Goal: Communication & Community: Share content

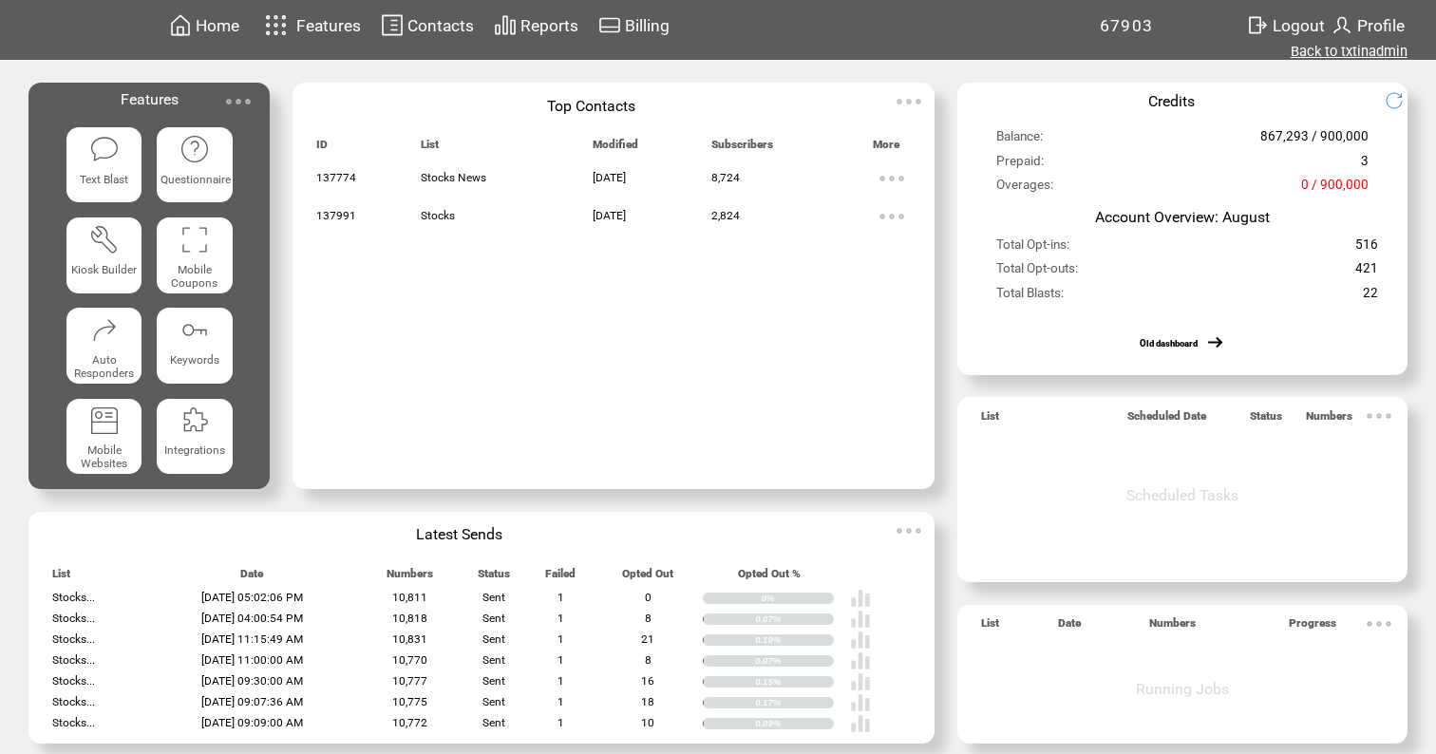
click at [1362, 51] on link "Back to txtinadmin" at bounding box center [1349, 51] width 117 height 17
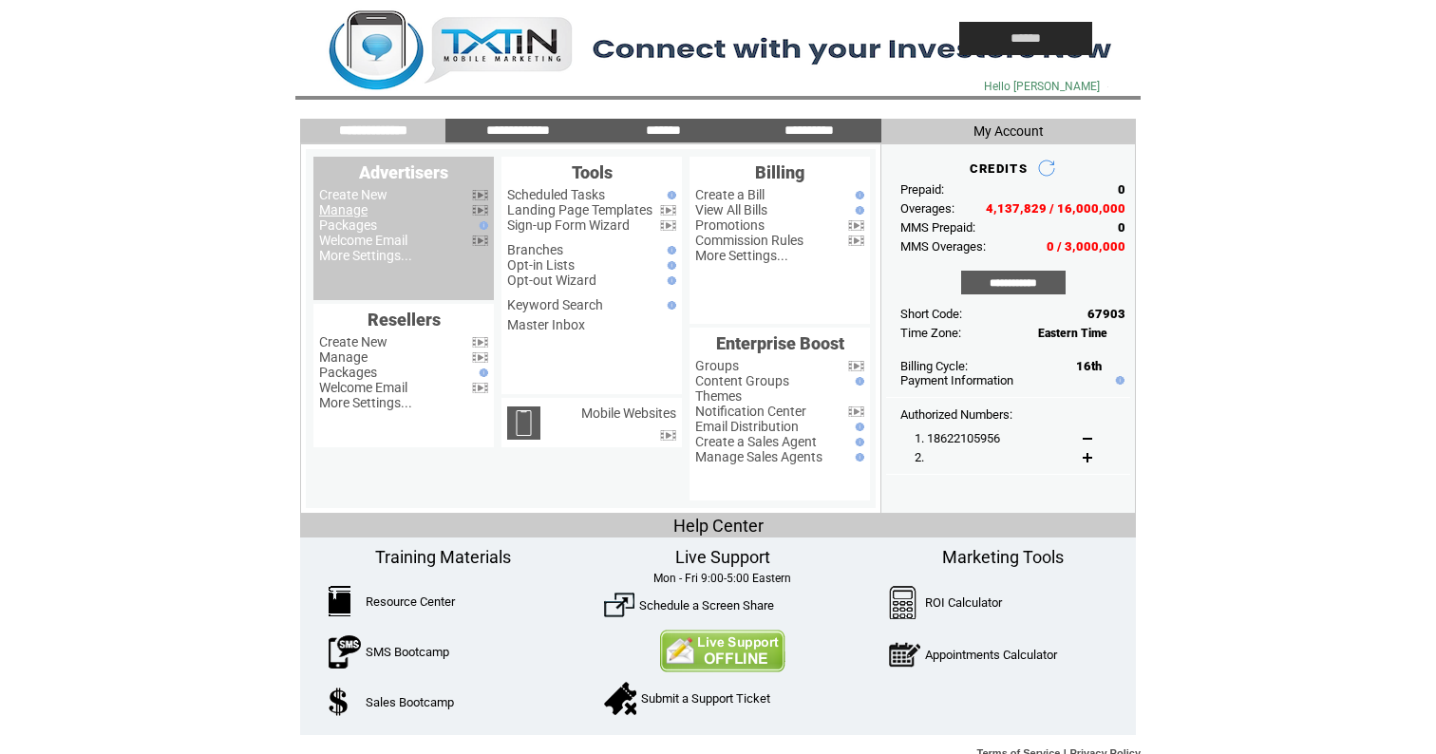
click at [341, 209] on link "Manage" at bounding box center [343, 209] width 48 height 15
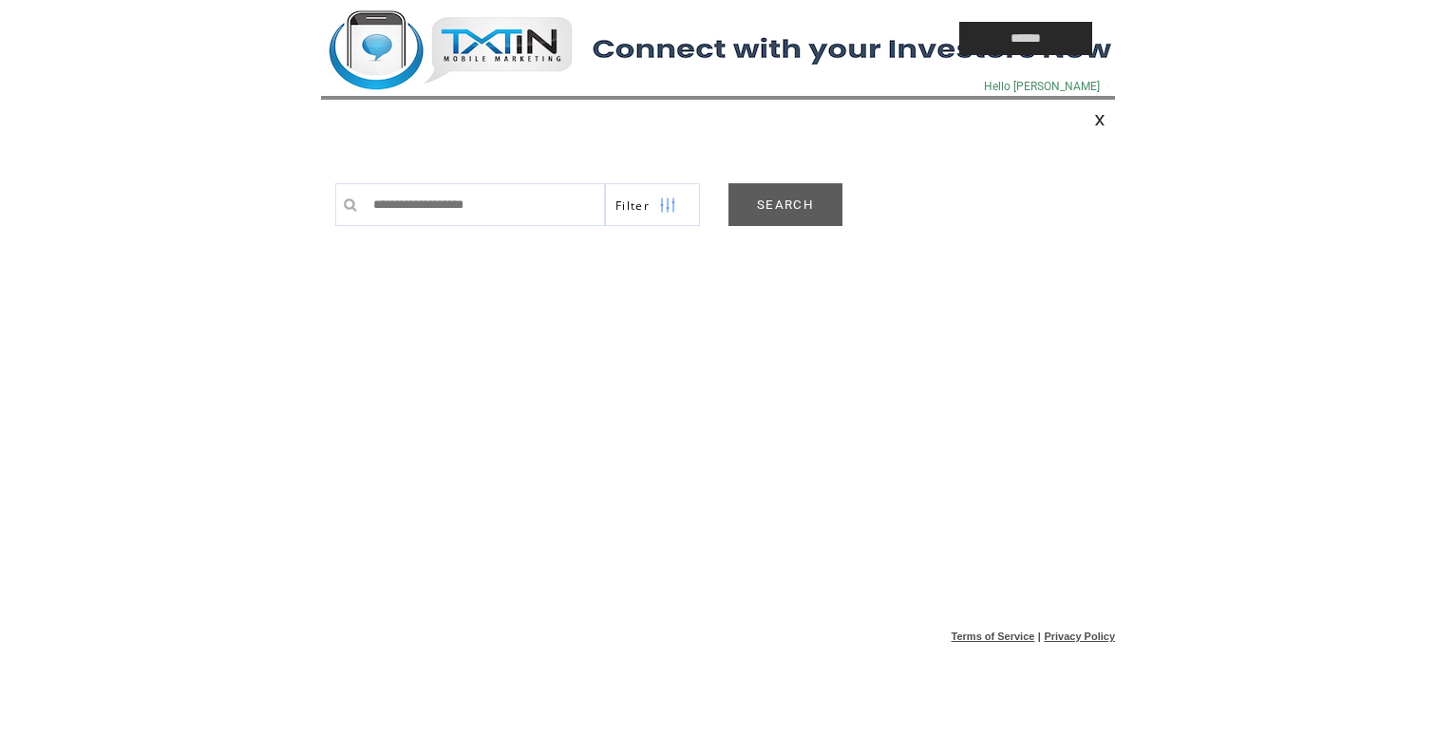
click at [778, 208] on link "SEARCH" at bounding box center [786, 204] width 114 height 43
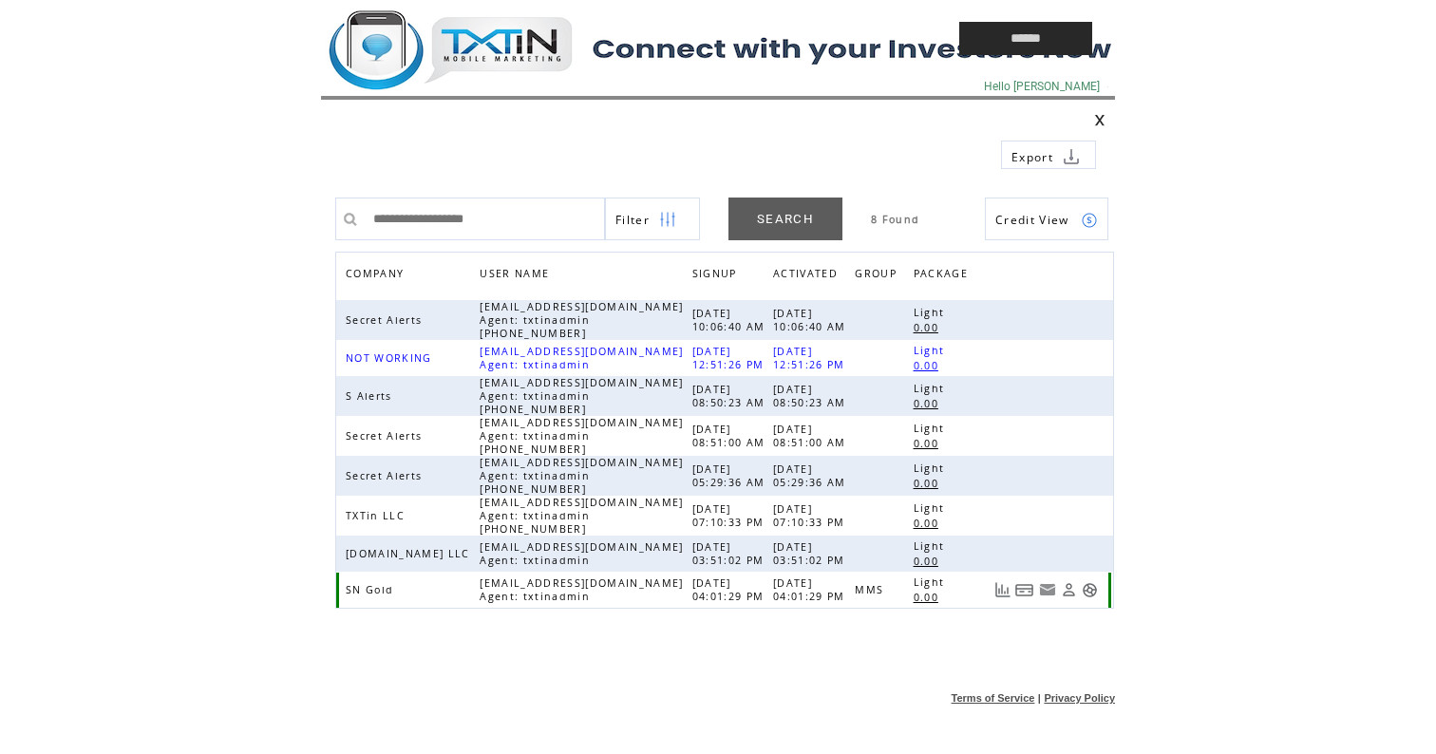
click at [1091, 591] on link at bounding box center [1090, 590] width 16 height 16
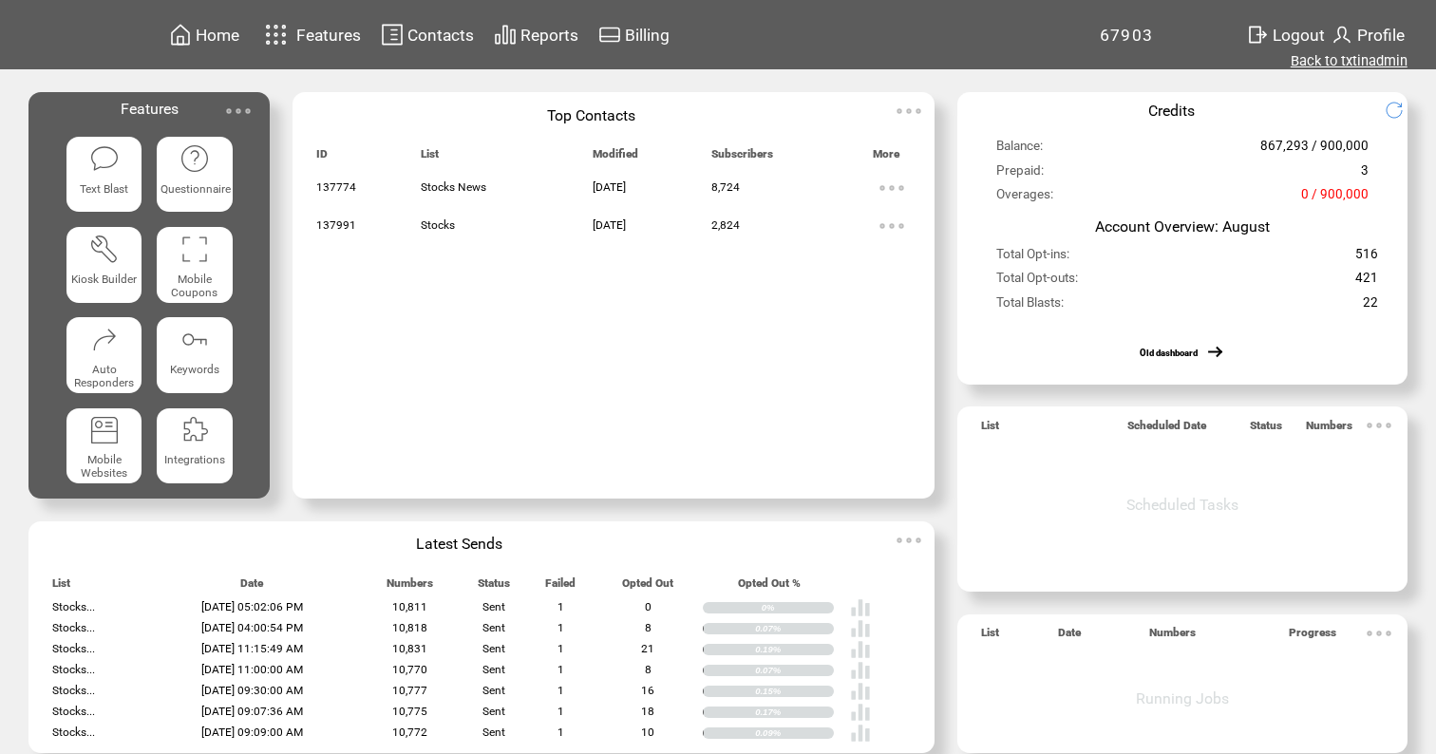
click at [1363, 65] on link "Back to txtinadmin" at bounding box center [1349, 60] width 117 height 17
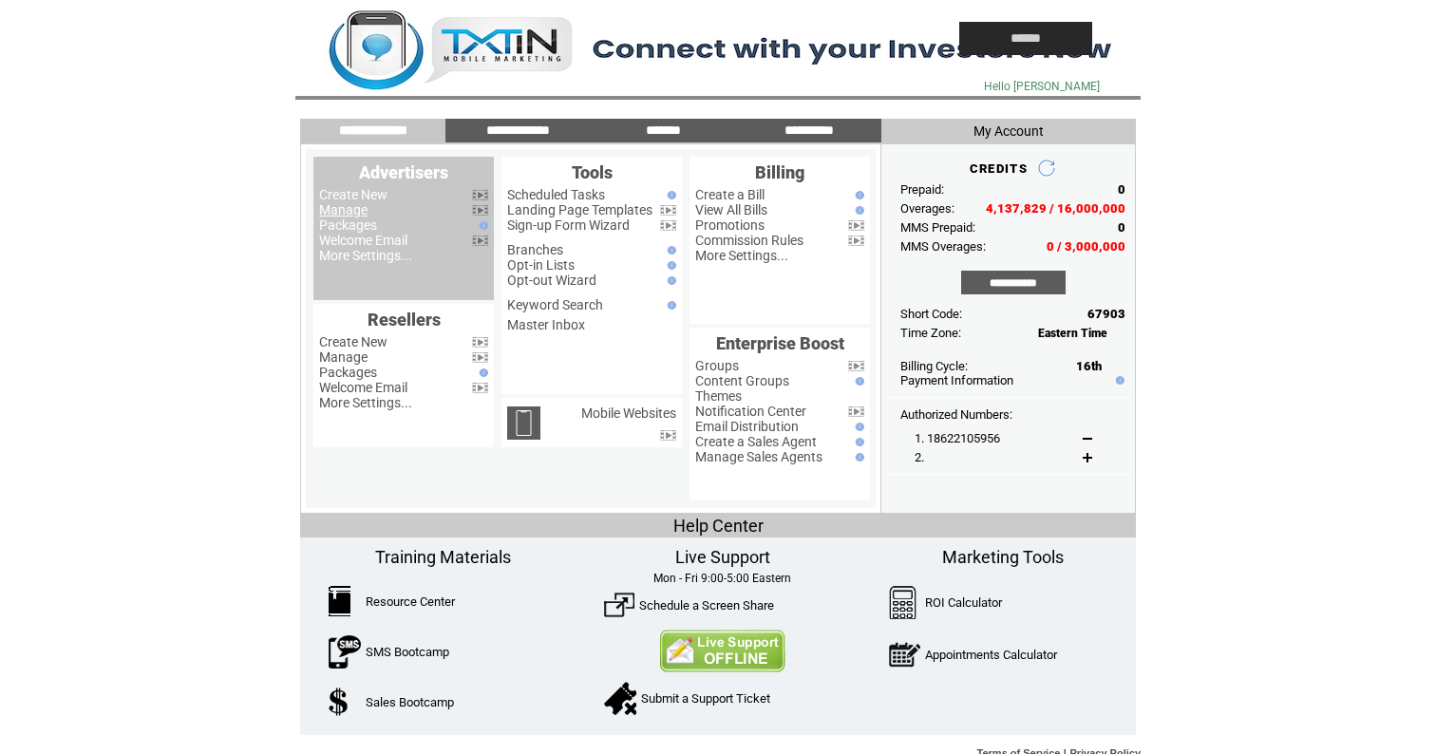
click at [331, 215] on link "Manage" at bounding box center [343, 209] width 48 height 15
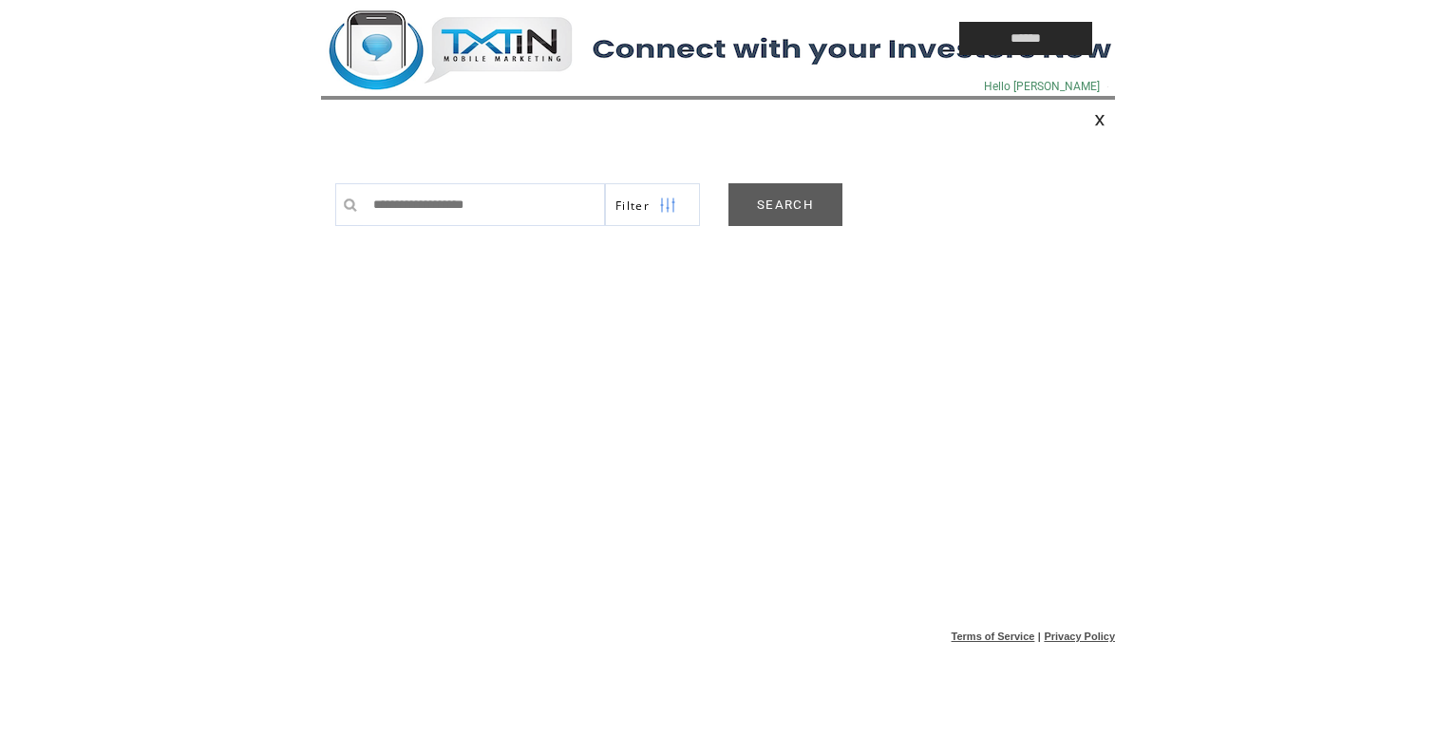
click at [773, 203] on link "SEARCH" at bounding box center [786, 204] width 114 height 43
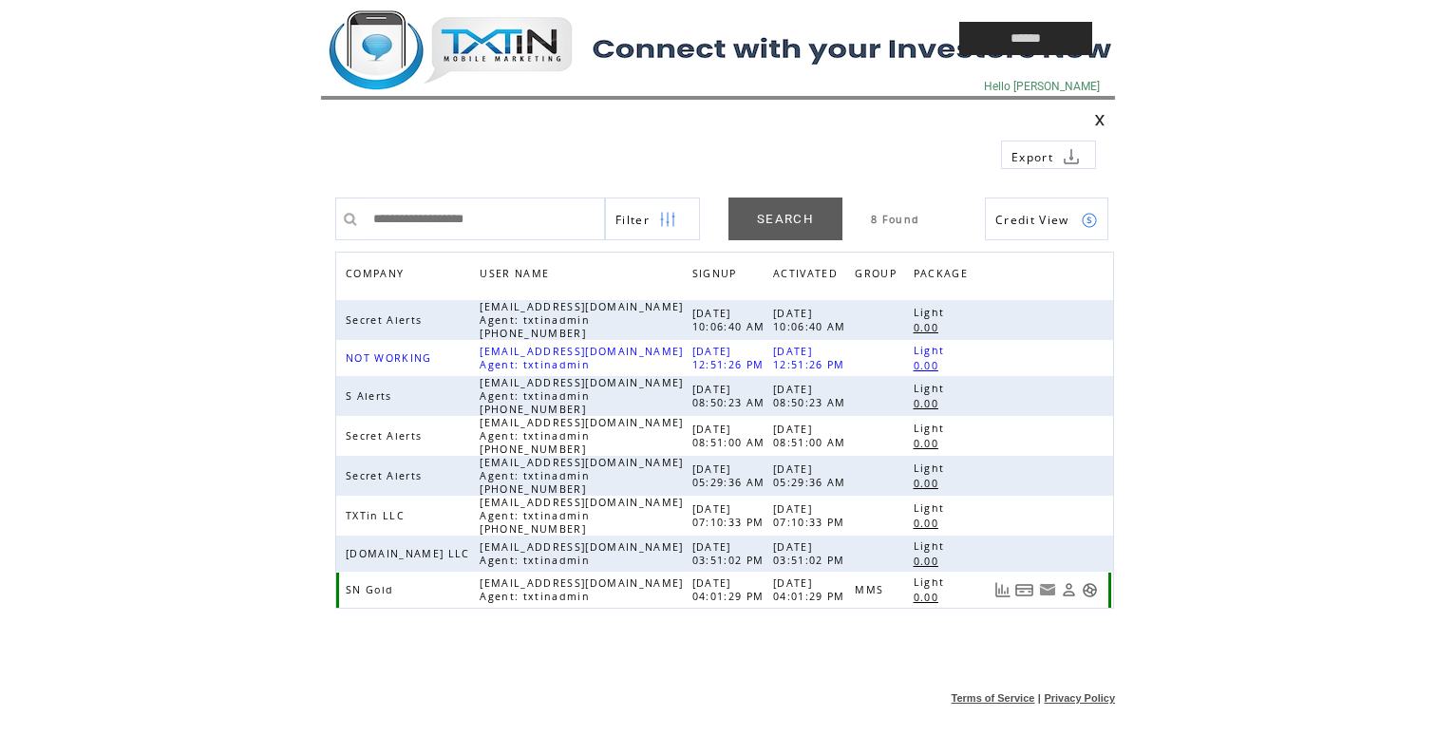
click at [1091, 590] on link at bounding box center [1090, 590] width 16 height 16
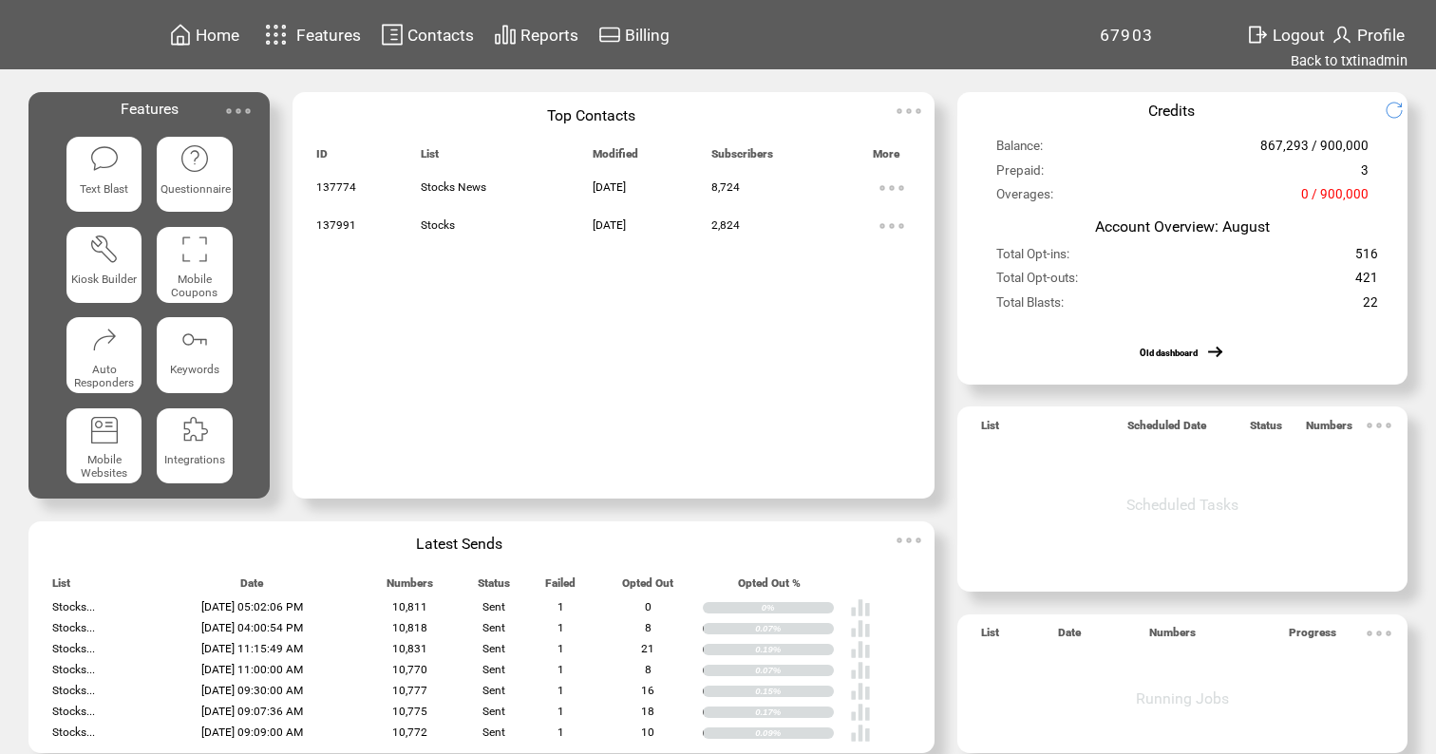
click at [530, 28] on span "Reports" at bounding box center [550, 35] width 58 height 19
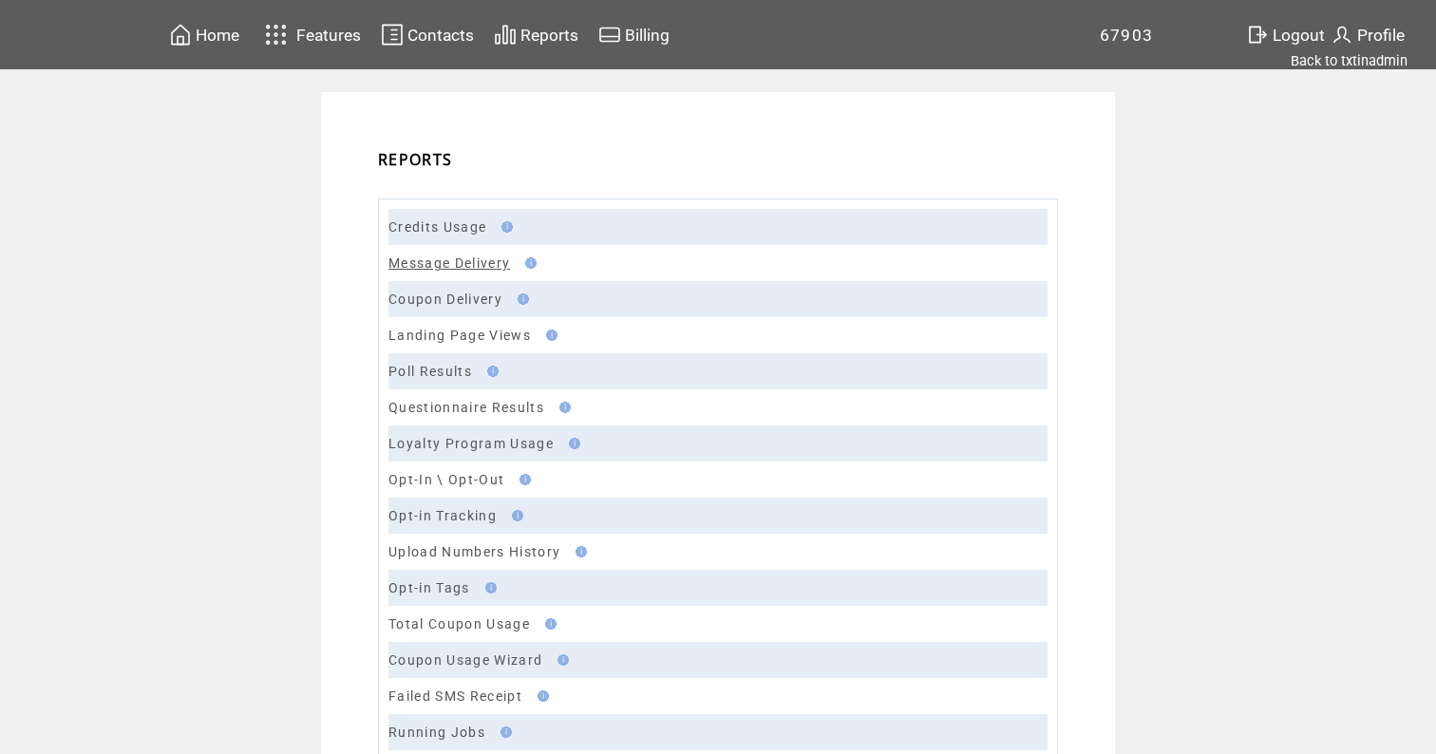
click at [444, 269] on link "Message Delivery" at bounding box center [449, 263] width 122 height 15
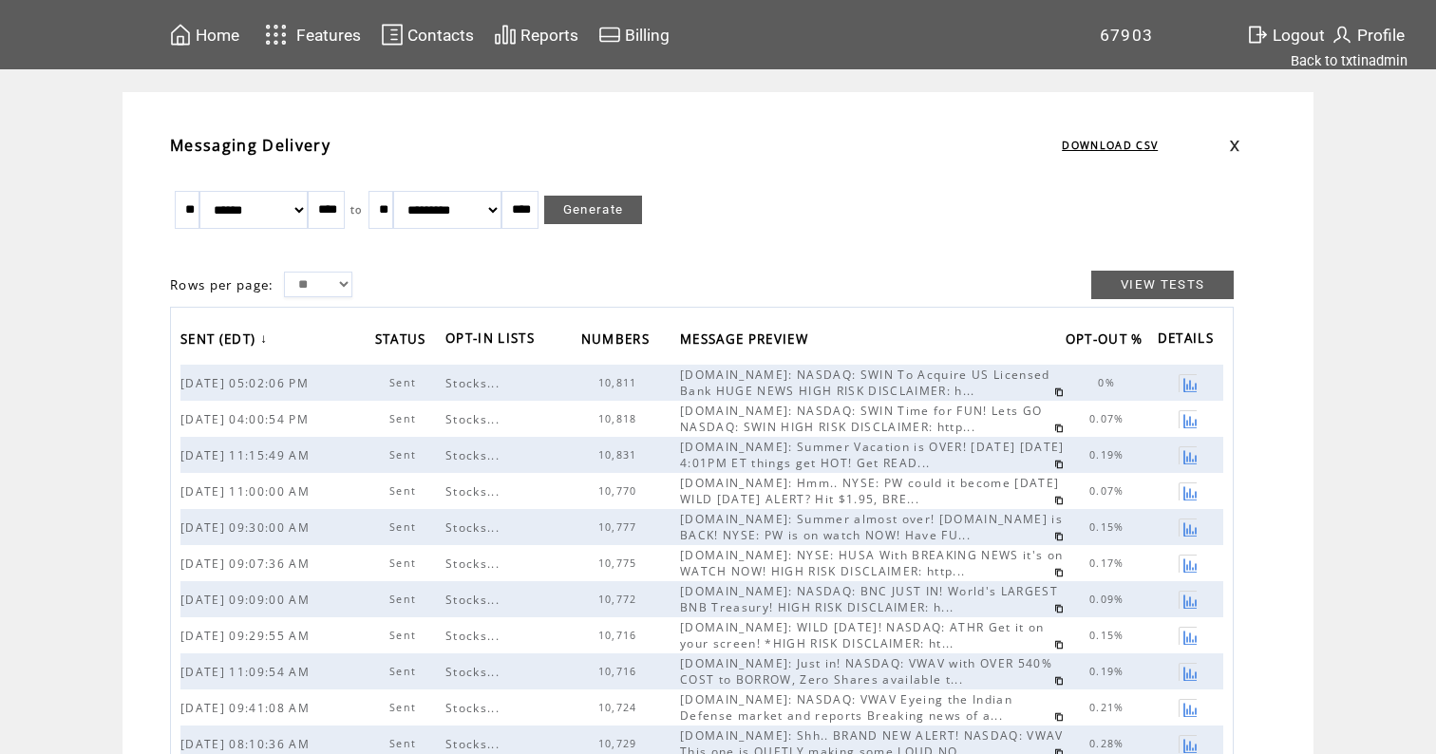
click at [1054, 391] on link at bounding box center [1058, 392] width 9 height 9
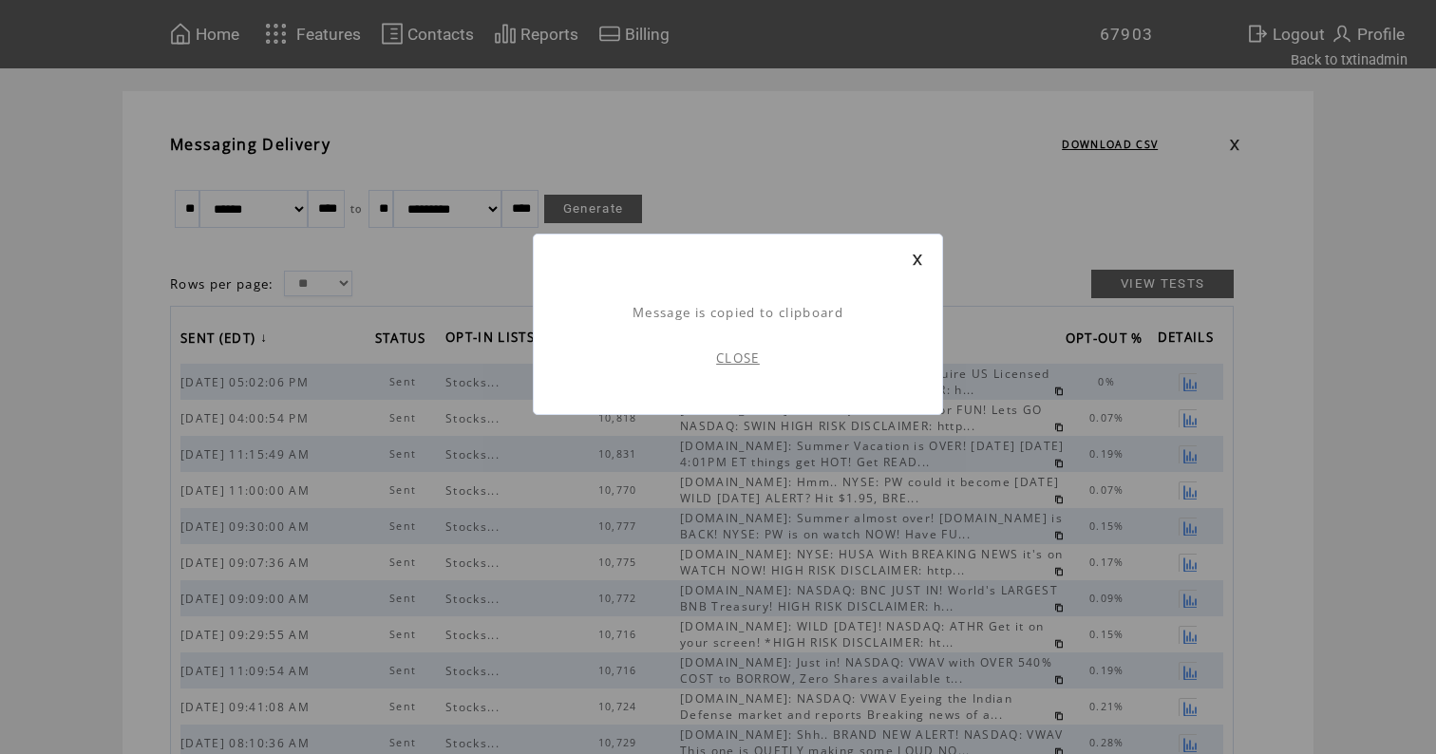
click at [728, 367] on td "CLOSE" at bounding box center [738, 358] width 370 height 74
click at [733, 357] on link "CLOSE" at bounding box center [738, 358] width 44 height 17
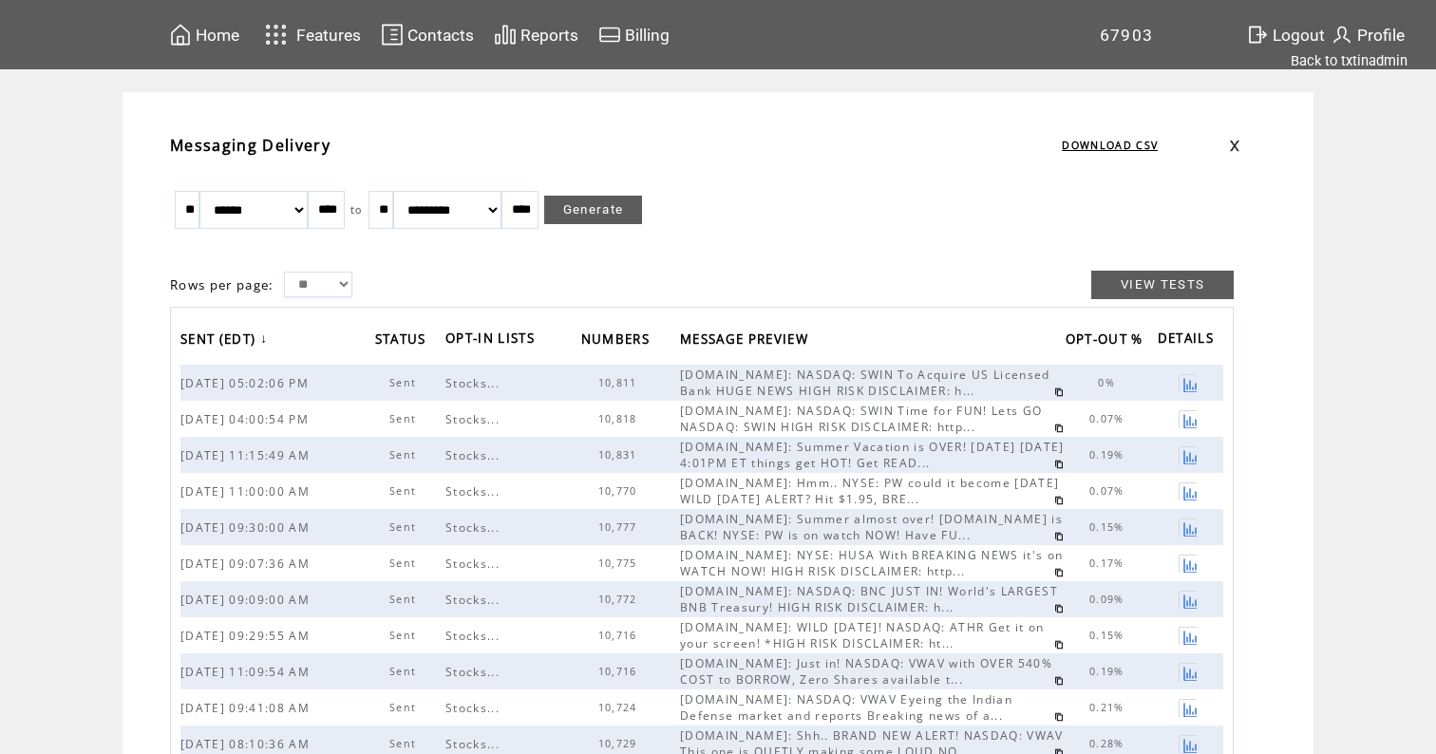
click at [225, 31] on span "Home" at bounding box center [218, 35] width 44 height 19
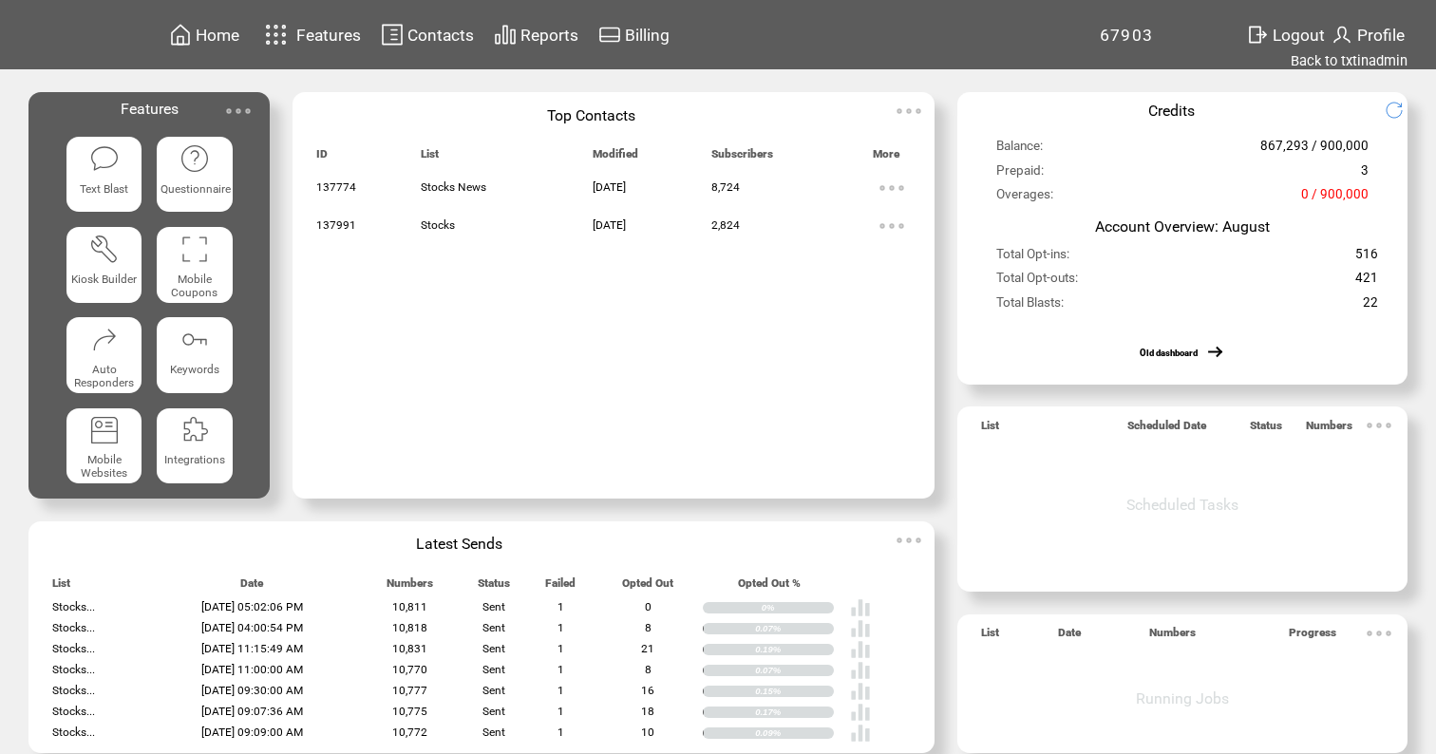
click at [115, 150] on img at bounding box center [104, 158] width 31 height 31
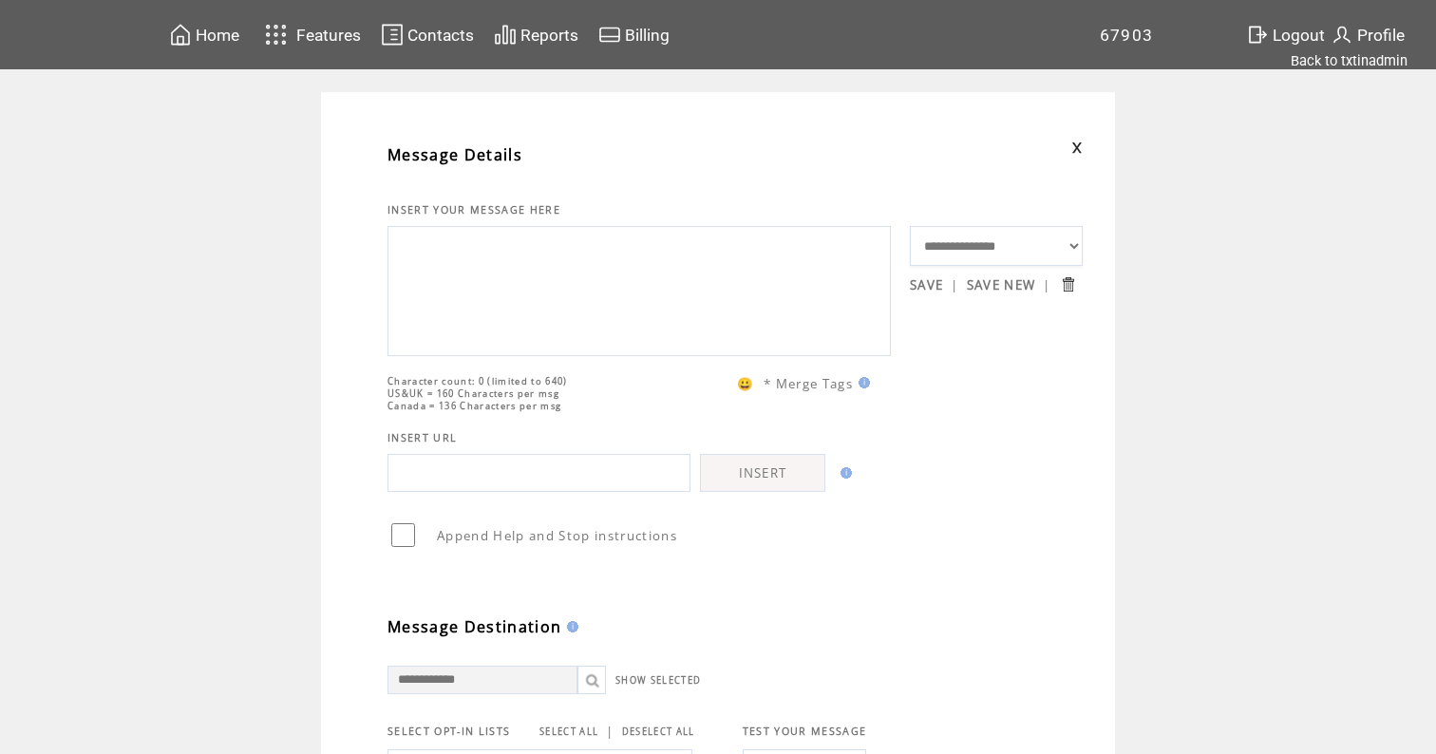
click at [454, 269] on textarea at bounding box center [639, 289] width 483 height 114
paste textarea "**********"
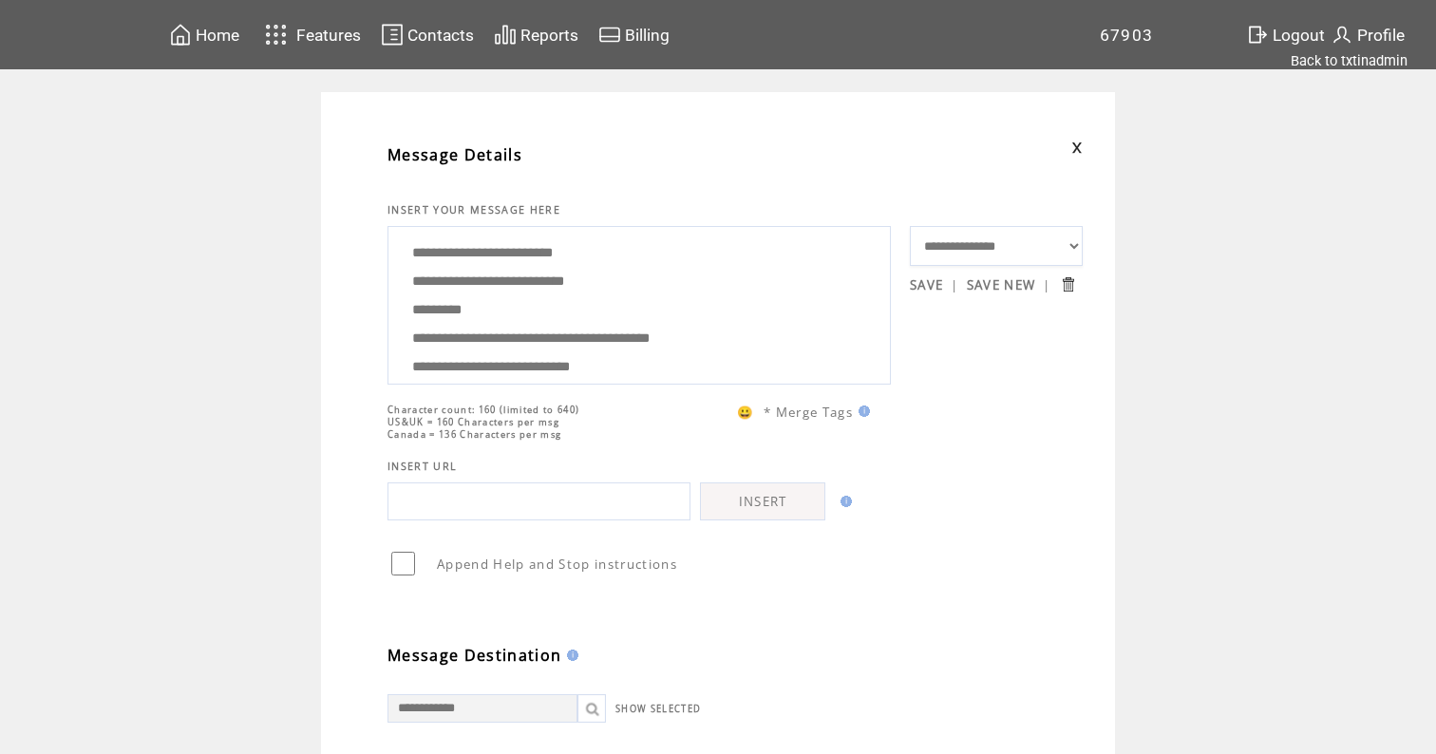
drag, startPoint x: 511, startPoint y: 293, endPoint x: 407, endPoint y: 287, distance: 104.6
click at [407, 287] on textarea "**********" at bounding box center [639, 303] width 483 height 142
click at [481, 294] on textarea "**********" at bounding box center [639, 303] width 483 height 142
click at [577, 291] on textarea "**********" at bounding box center [639, 303] width 483 height 142
click at [632, 310] on textarea "**********" at bounding box center [639, 303] width 483 height 142
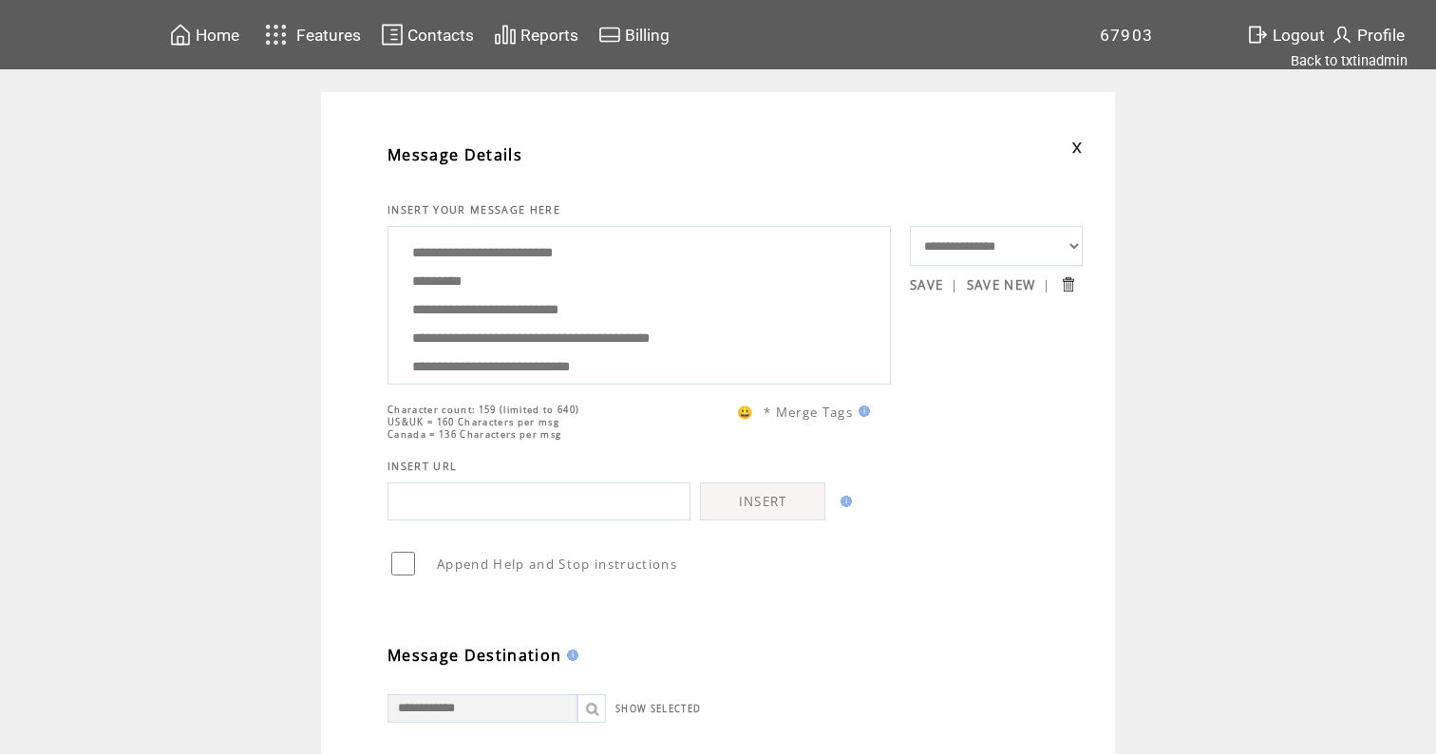
click at [700, 348] on textarea "**********" at bounding box center [639, 303] width 483 height 142
drag, startPoint x: 593, startPoint y: 365, endPoint x: 515, endPoint y: 136, distance: 241.8
click at [515, 136] on tbody "**********" at bounding box center [735, 664] width 695 height 1068
click at [558, 312] on textarea "**********" at bounding box center [639, 303] width 483 height 142
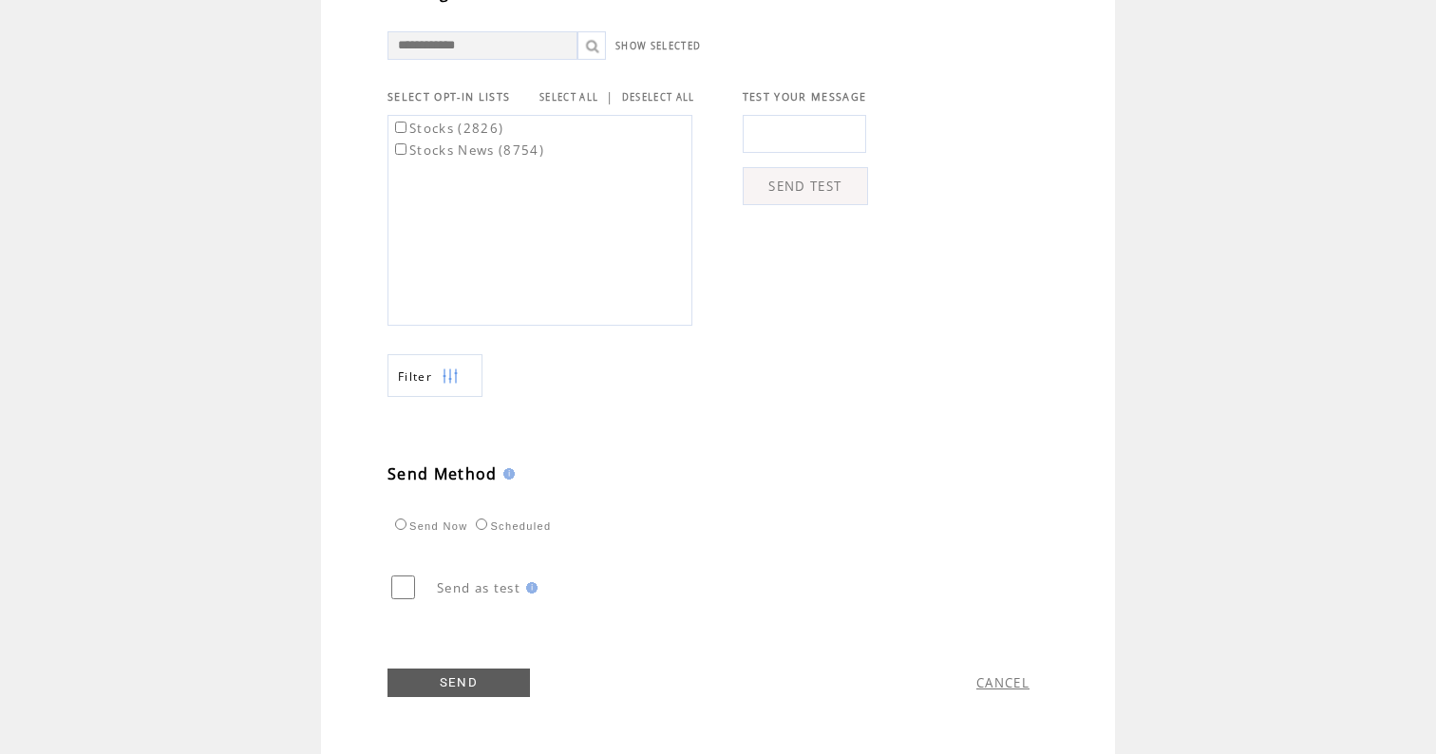
scroll to position [673, 0]
type textarea "**********"
click at [557, 94] on link "SELECT ALL" at bounding box center [569, 97] width 59 height 12
click at [446, 689] on link "SEND" at bounding box center [459, 683] width 142 height 28
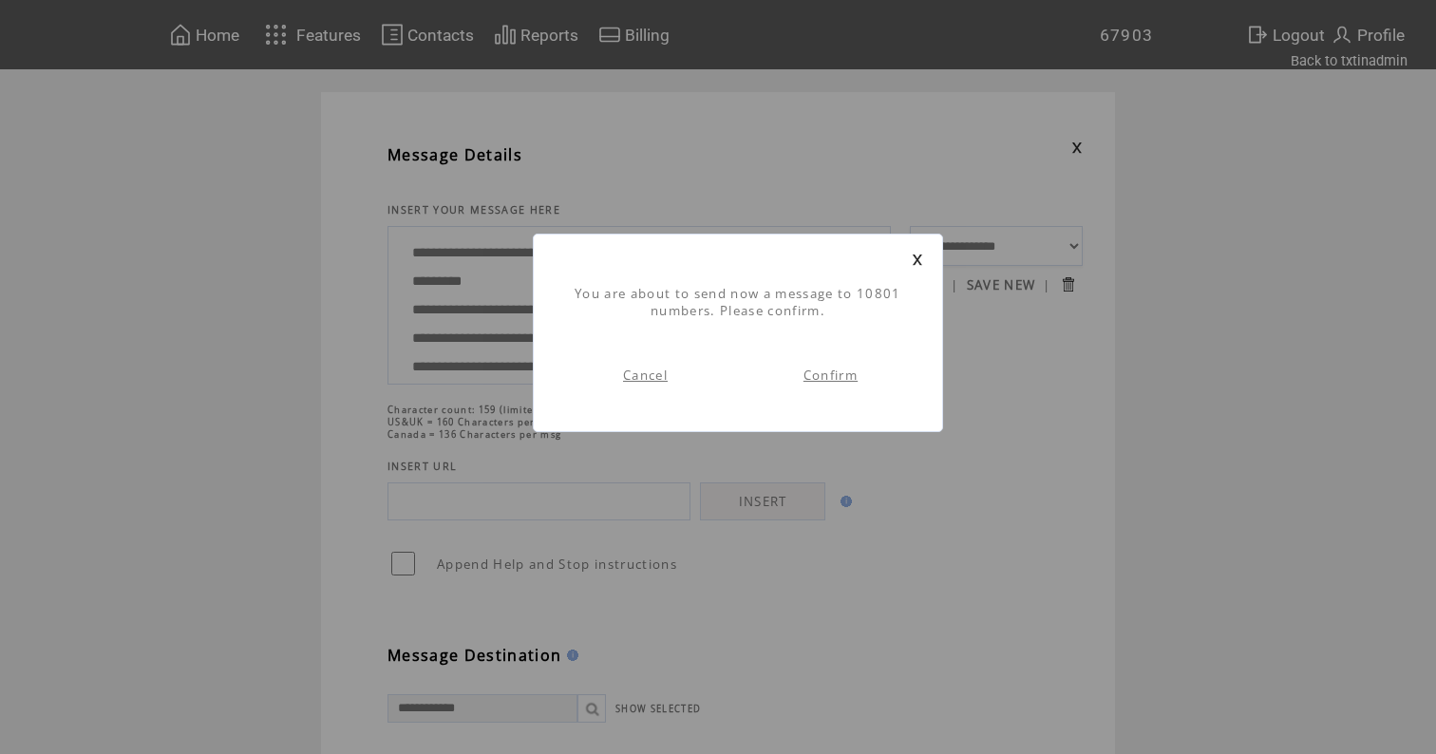
scroll to position [1, 0]
click at [823, 367] on link "Confirm" at bounding box center [831, 375] width 54 height 17
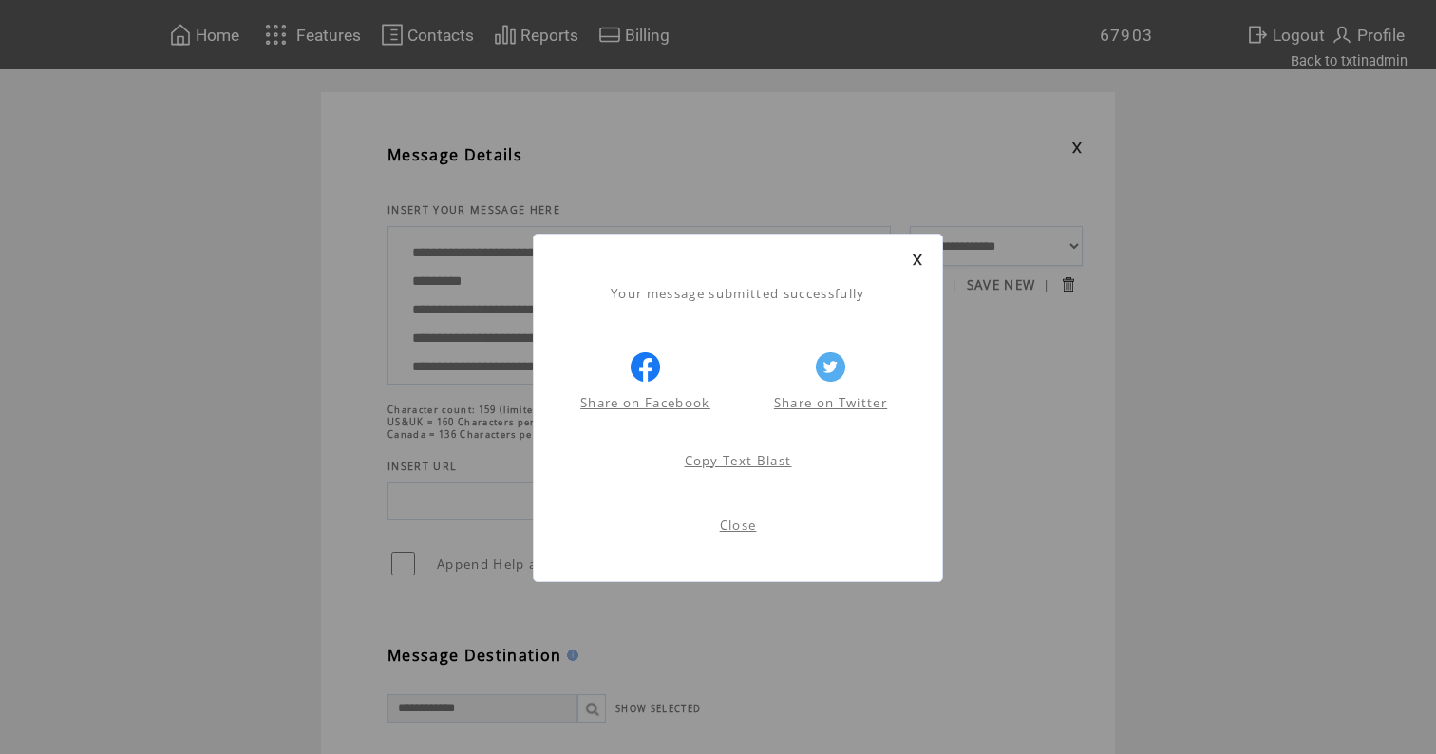
scroll to position [1, 0]
click at [917, 257] on link at bounding box center [917, 260] width 11 height 12
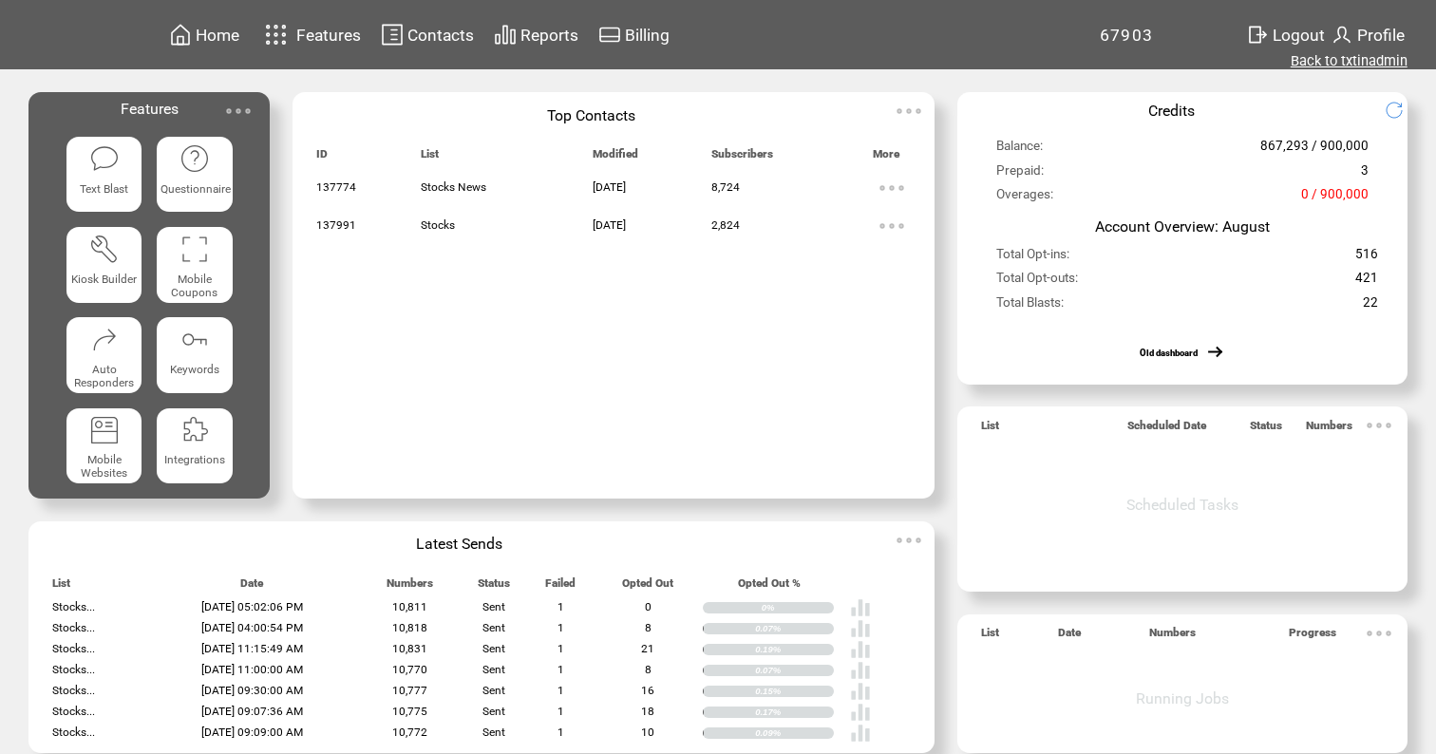
click at [1360, 65] on link "Back to txtinadmin" at bounding box center [1349, 60] width 117 height 17
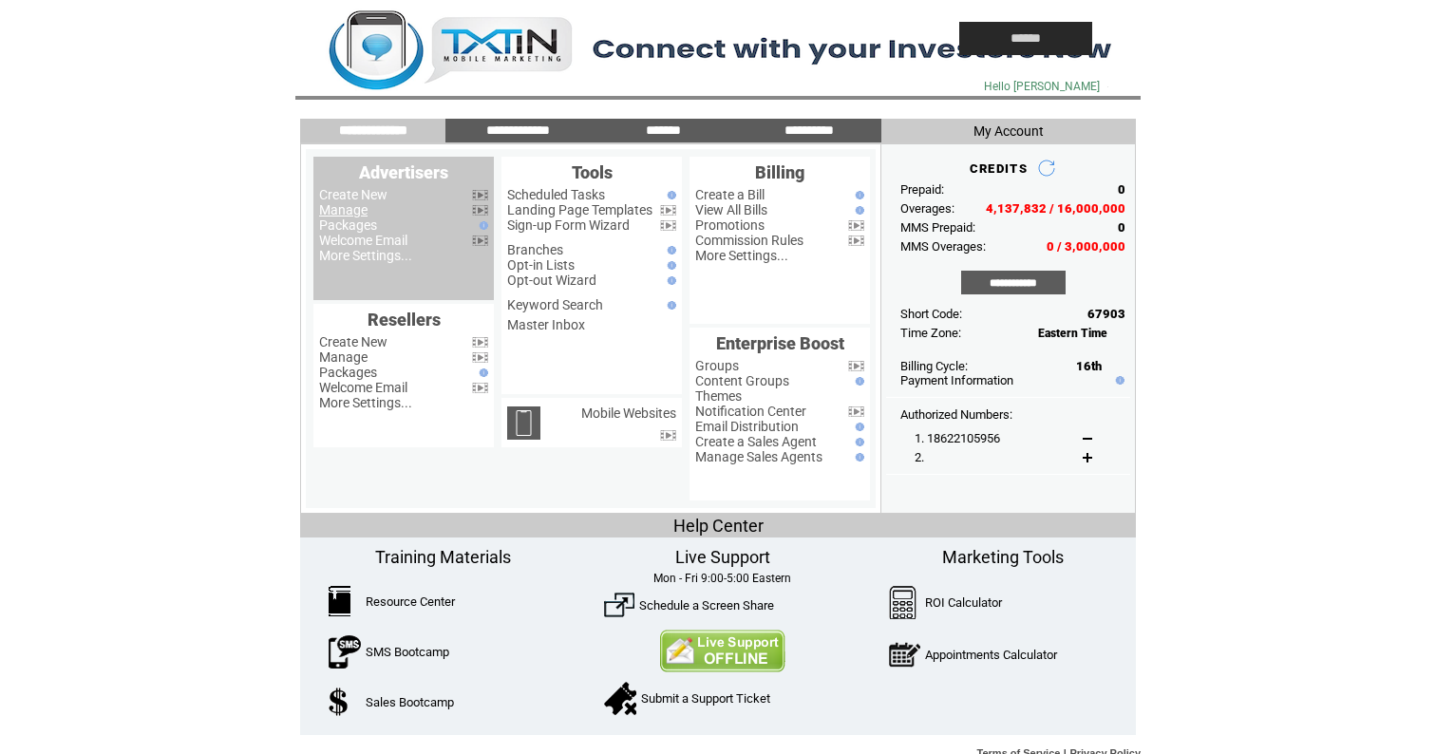
click at [337, 212] on link "Manage" at bounding box center [343, 209] width 48 height 15
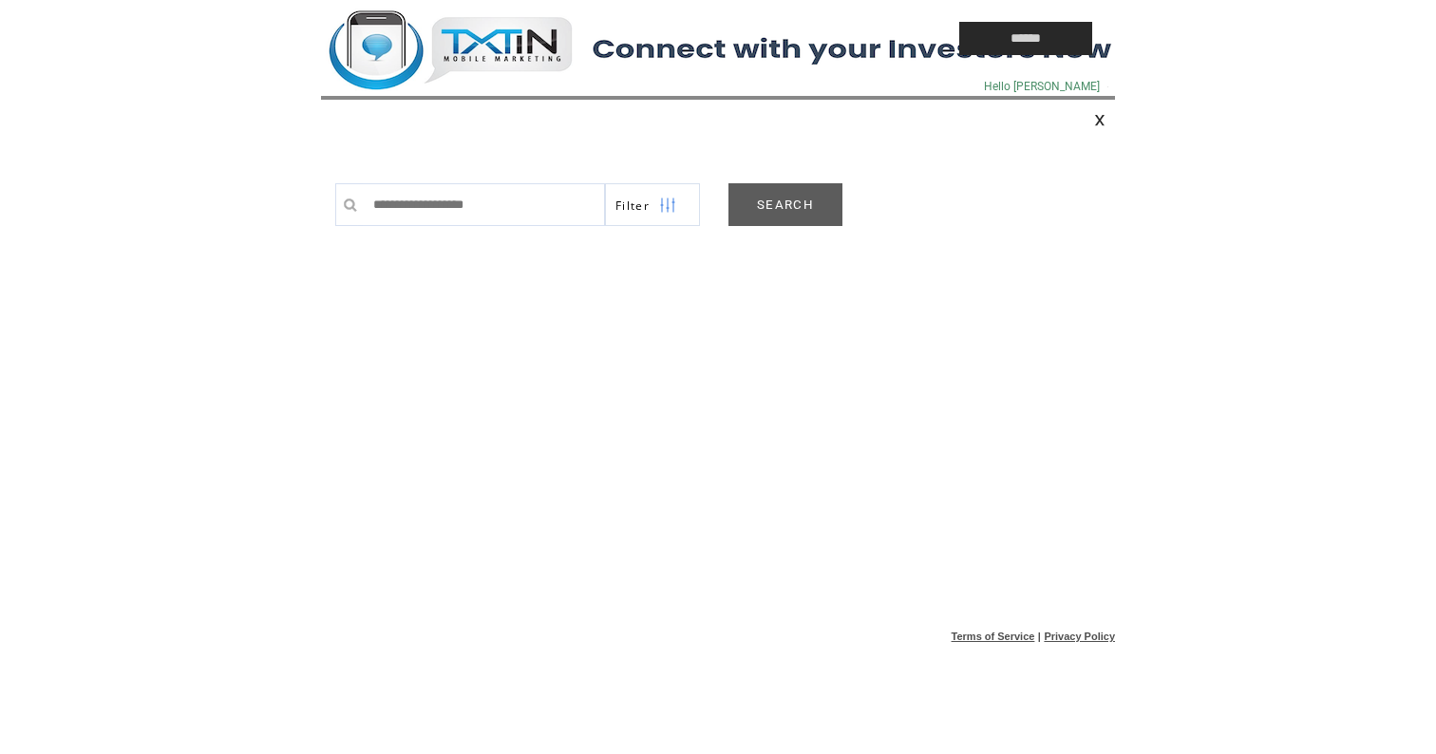
click at [836, 225] on link "SEARCH" at bounding box center [786, 204] width 114 height 43
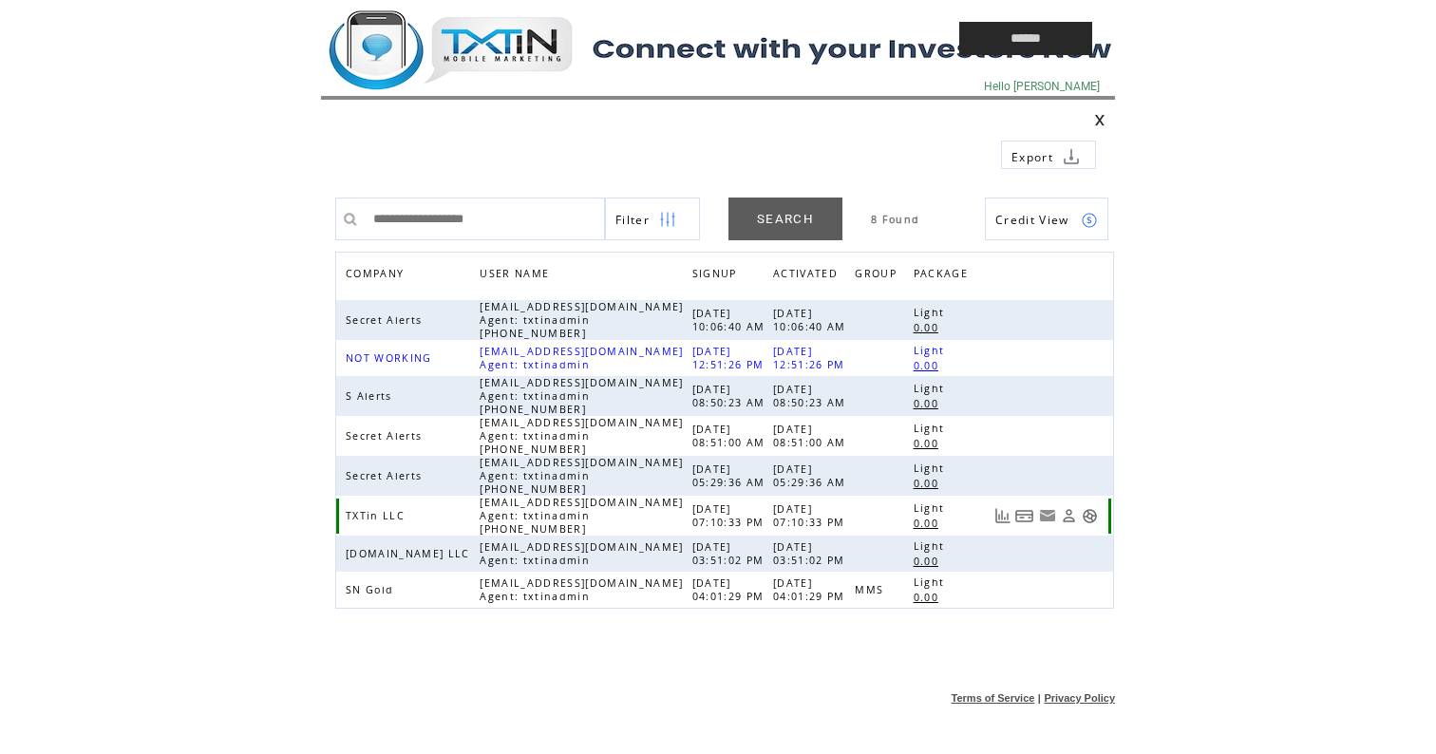
click at [1087, 515] on link at bounding box center [1090, 516] width 16 height 16
click at [0, 0] on td at bounding box center [0, 0] width 0 height 0
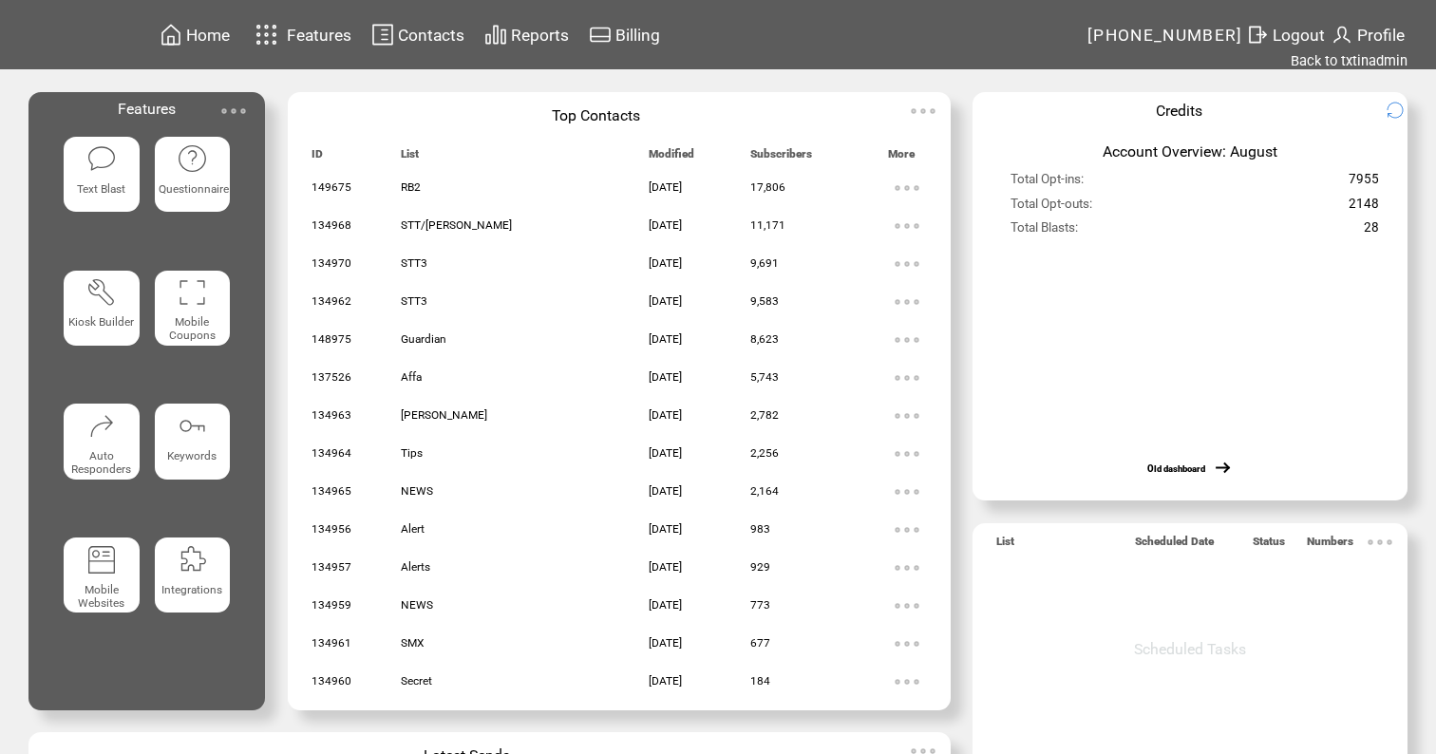
click at [79, 188] on span "Text Blast" at bounding box center [101, 188] width 48 height 13
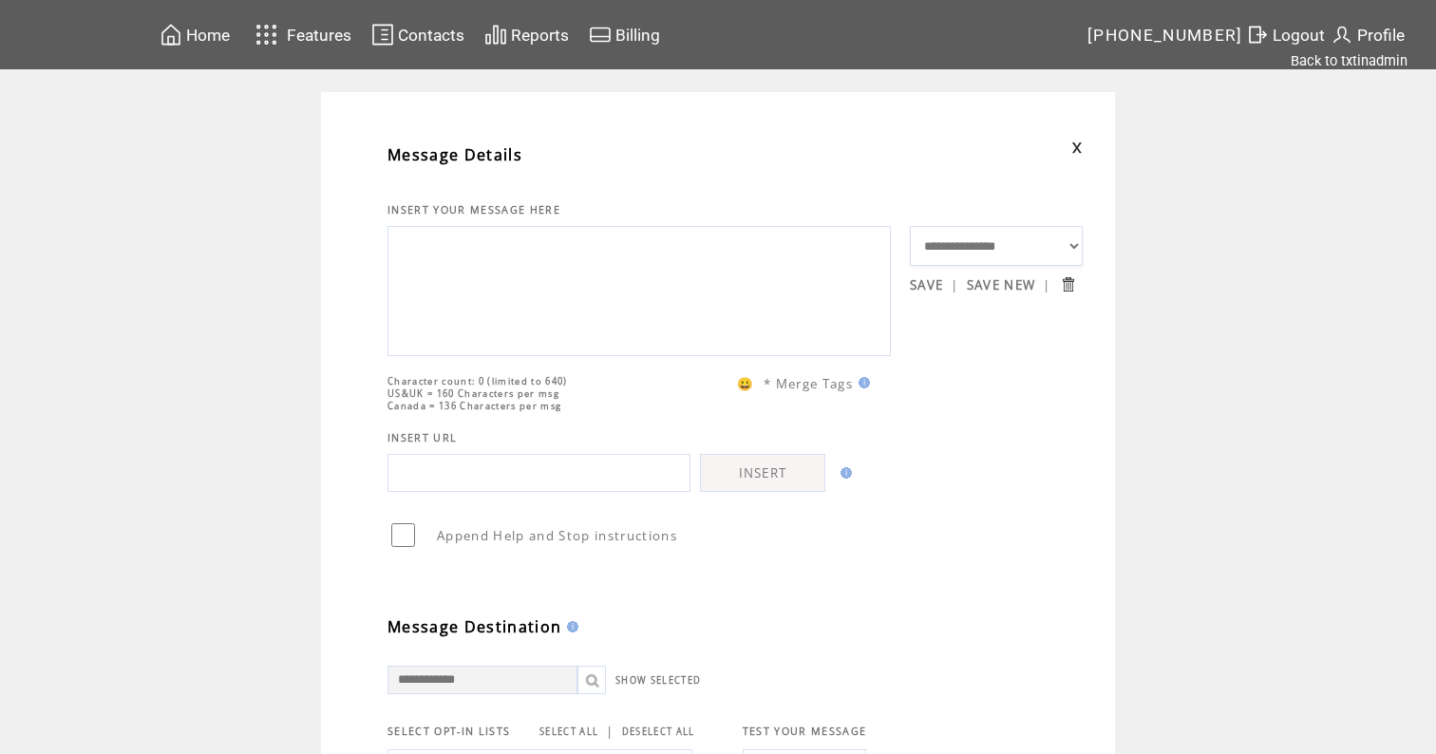
click at [497, 319] on textarea at bounding box center [639, 289] width 483 height 114
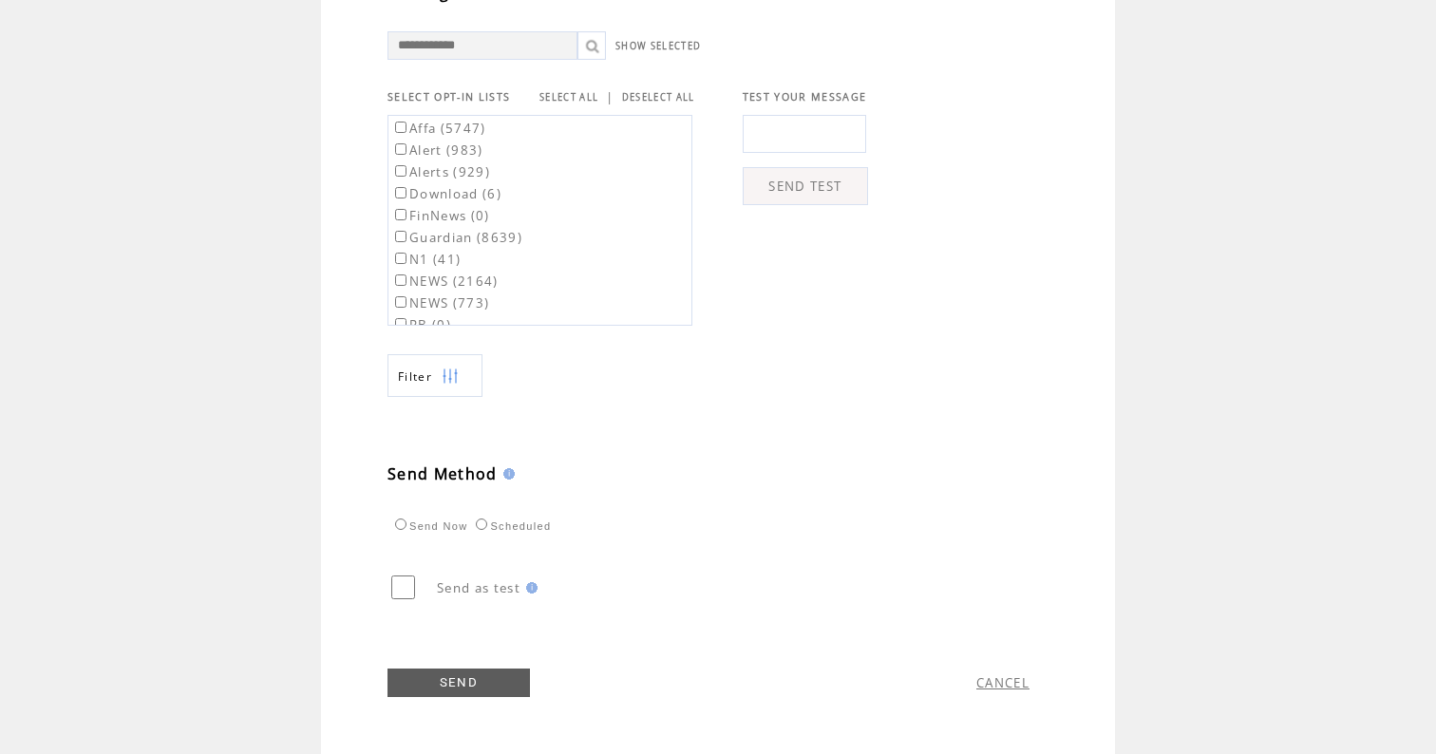
scroll to position [673, 0]
type textarea "**********"
click at [464, 123] on label "Affa (5747)" at bounding box center [438, 128] width 95 height 17
click at [474, 237] on label "Guardian (8639)" at bounding box center [456, 237] width 131 height 17
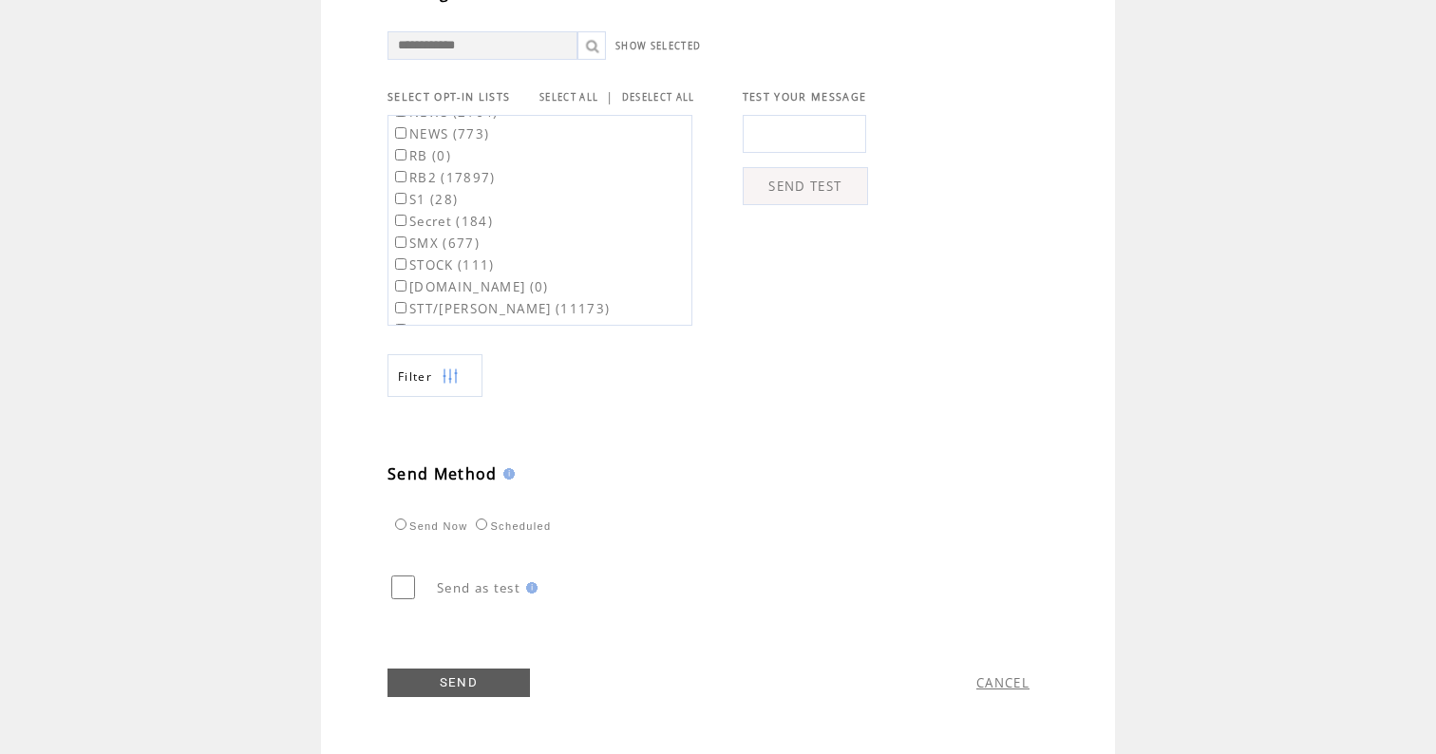
click at [446, 169] on label "RB2 (17897)" at bounding box center [443, 177] width 104 height 17
click at [438, 682] on link "SEND" at bounding box center [459, 683] width 142 height 28
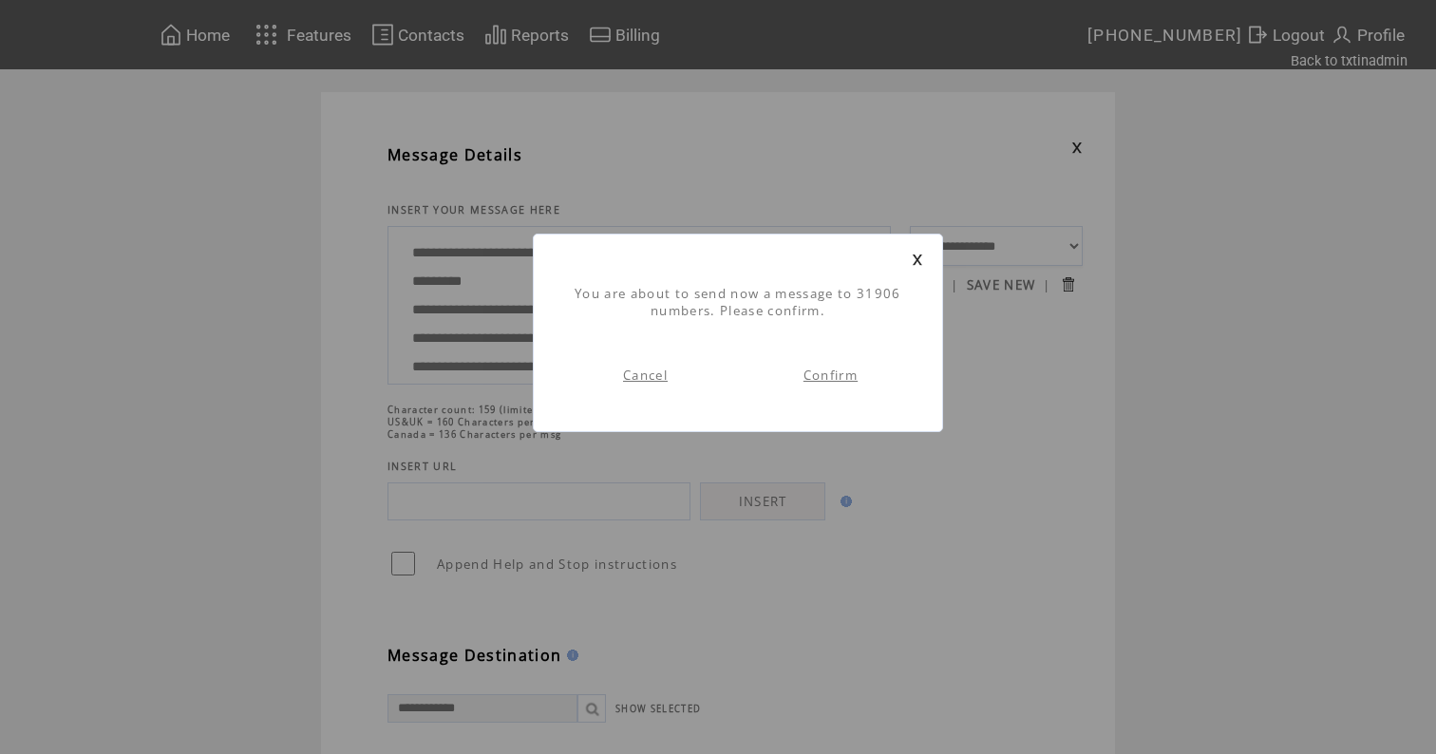
scroll to position [1, 0]
click at [839, 364] on td "Confirm" at bounding box center [830, 375] width 185 height 74
click at [836, 387] on td "Confirm" at bounding box center [830, 375] width 185 height 74
click at [843, 379] on link "Confirm" at bounding box center [831, 375] width 54 height 17
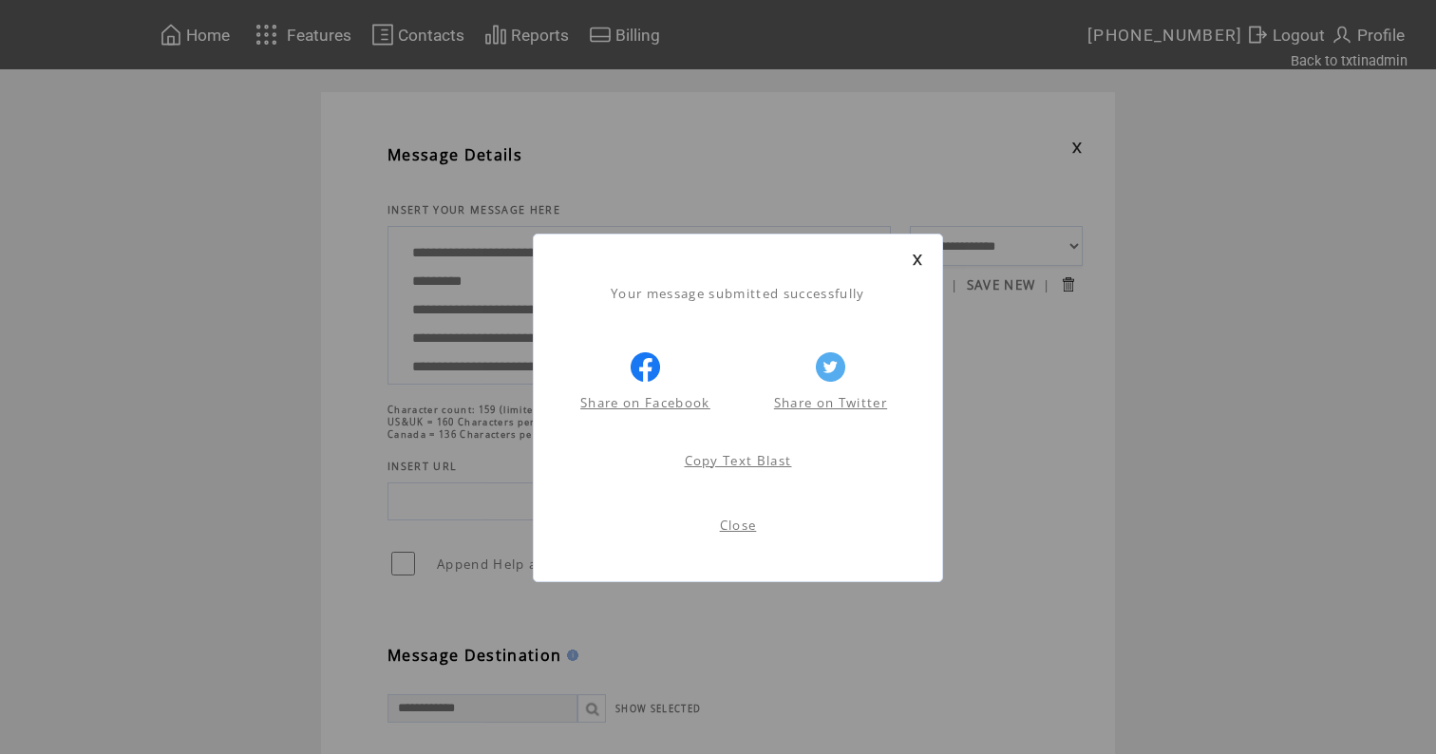
scroll to position [1, 0]
click at [918, 257] on link at bounding box center [917, 260] width 11 height 12
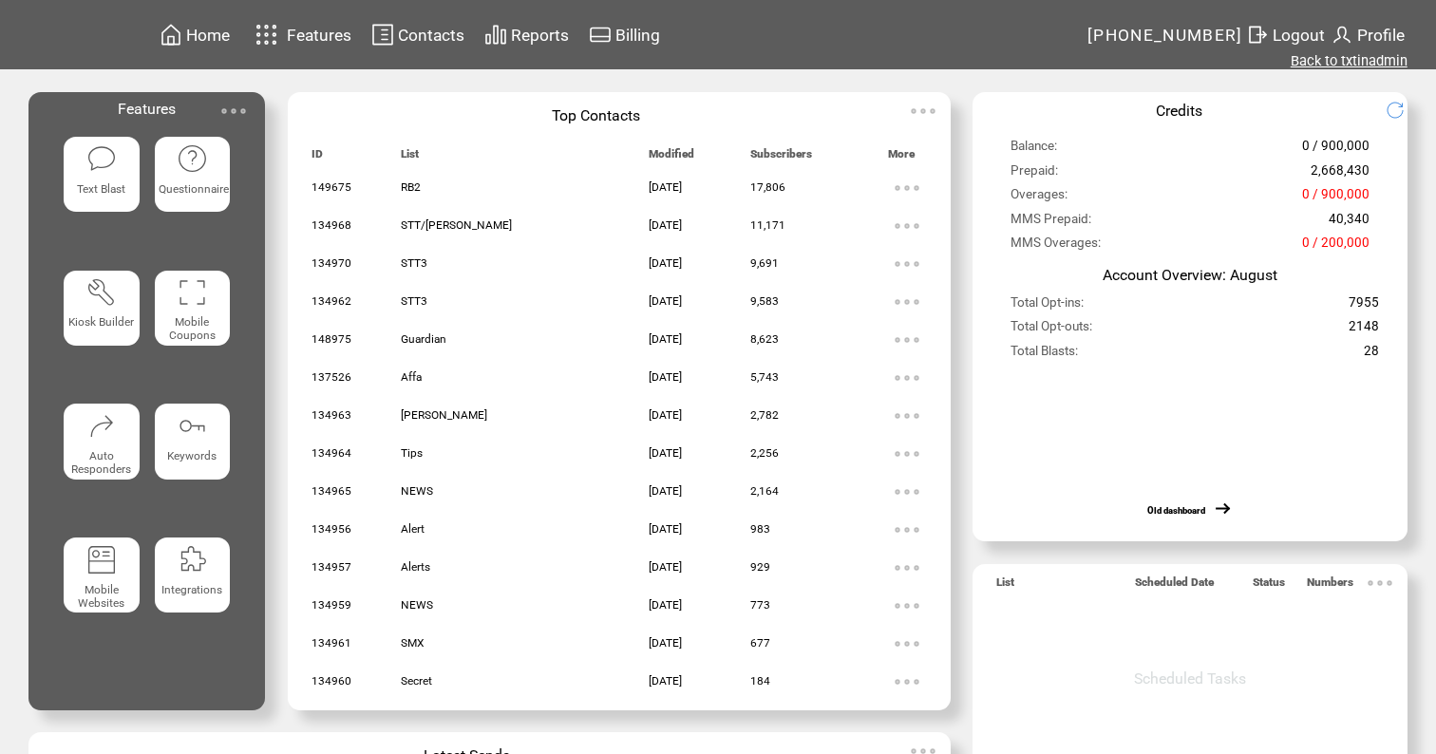
click at [1361, 64] on link "Back to txtinadmin" at bounding box center [1349, 60] width 117 height 17
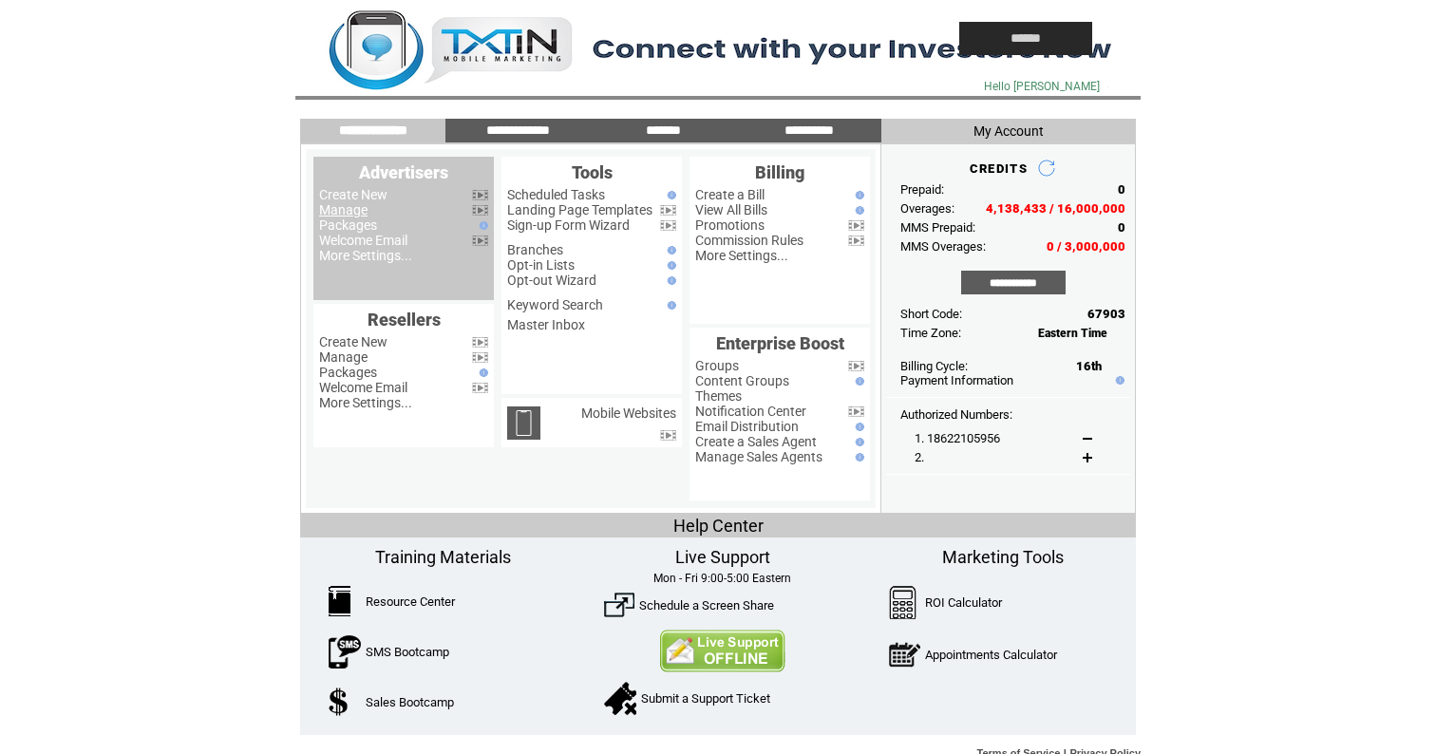
click at [350, 209] on link "Manage" at bounding box center [343, 209] width 48 height 15
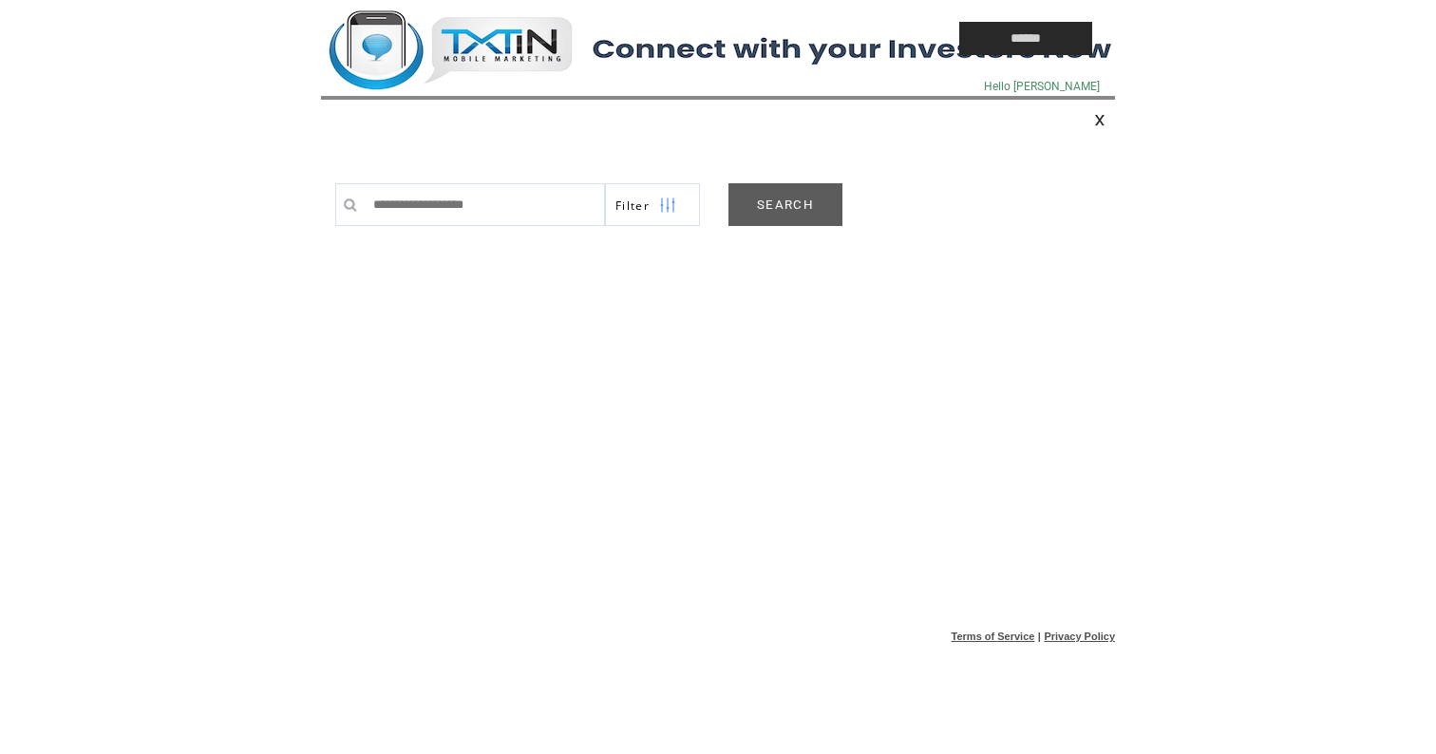
click at [821, 208] on link "SEARCH" at bounding box center [786, 204] width 114 height 43
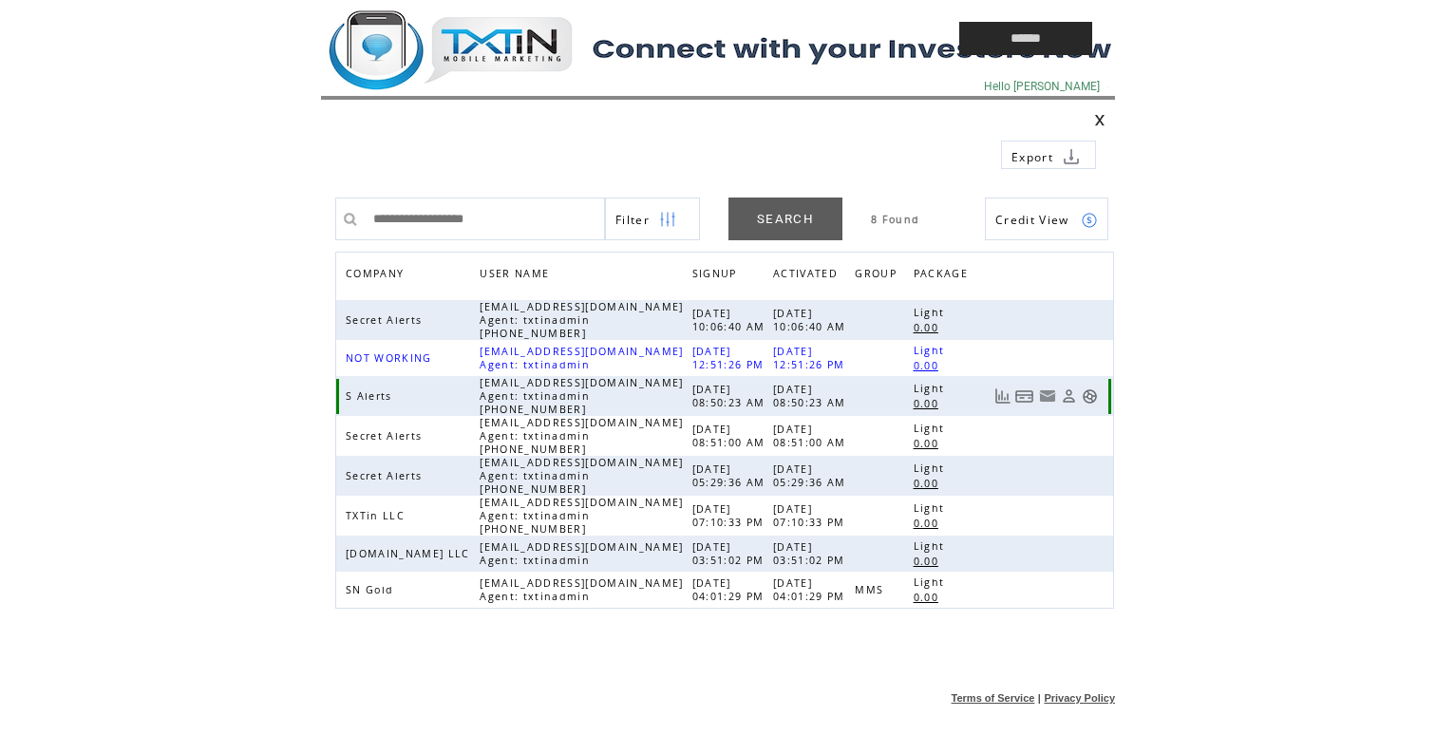
click at [1089, 398] on link at bounding box center [1090, 396] width 16 height 16
click at [0, 0] on td at bounding box center [0, 0] width 0 height 0
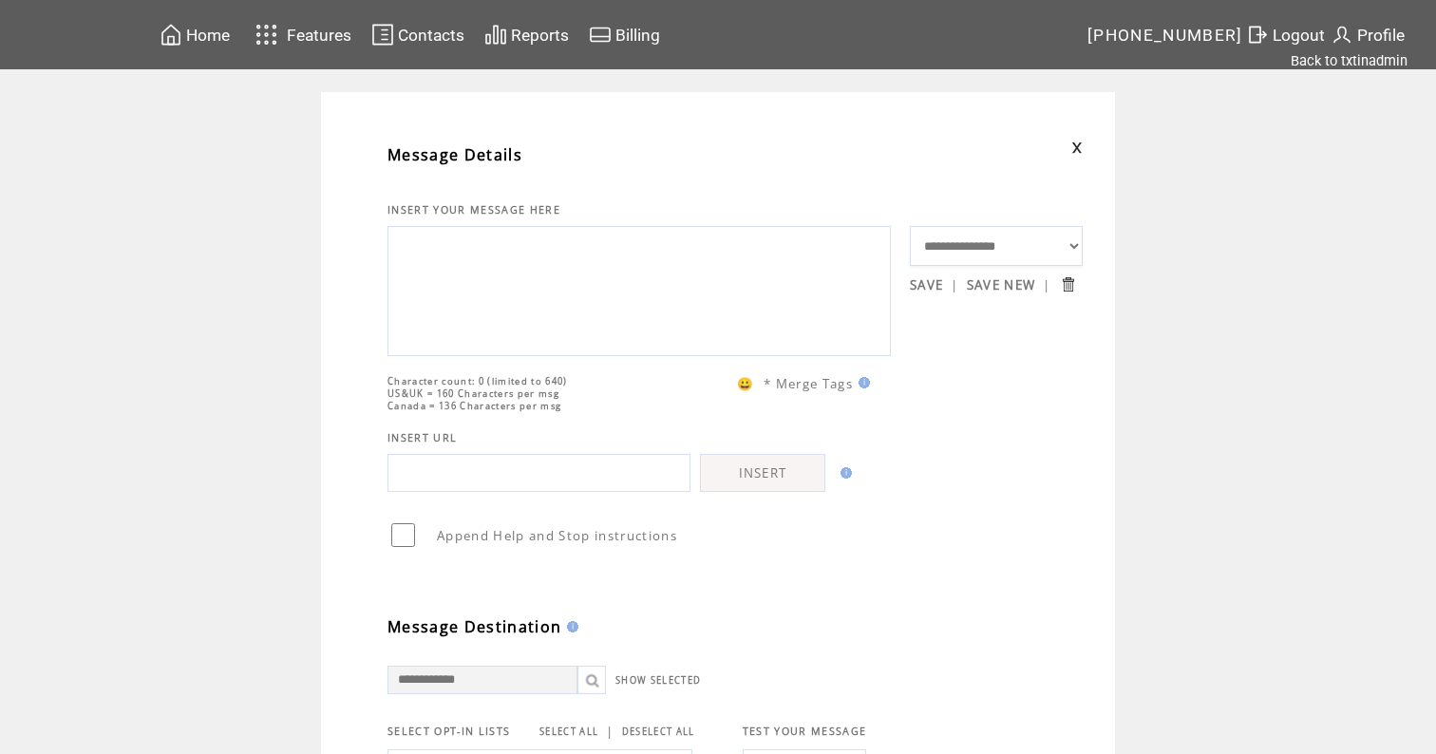
click at [507, 305] on textarea at bounding box center [639, 289] width 483 height 114
paste textarea "**********"
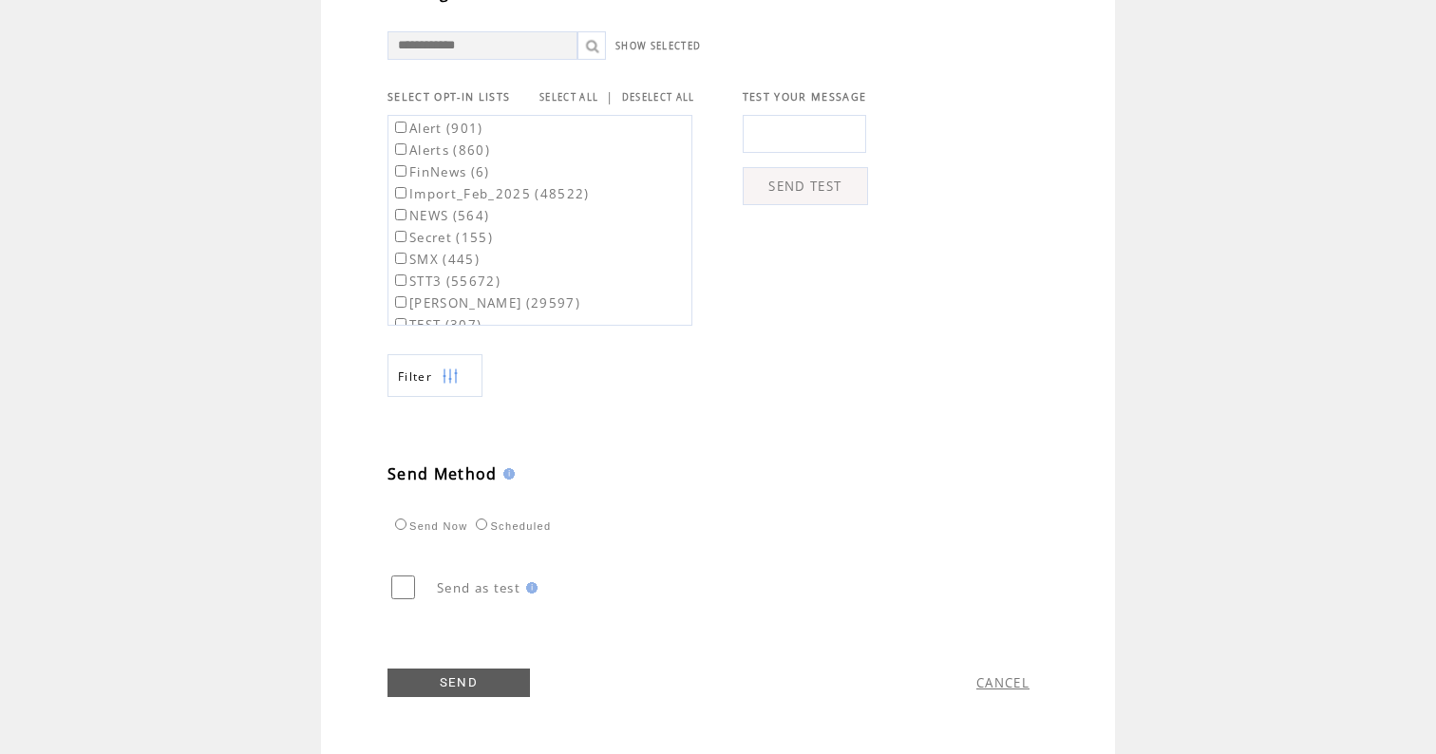
scroll to position [673, 0]
type textarea "**********"
click at [558, 91] on link "SELECT ALL" at bounding box center [569, 97] width 59 height 12
click at [464, 123] on label "Alert (901)" at bounding box center [437, 128] width 92 height 17
click at [462, 150] on label "Alerts (860)" at bounding box center [440, 150] width 99 height 17
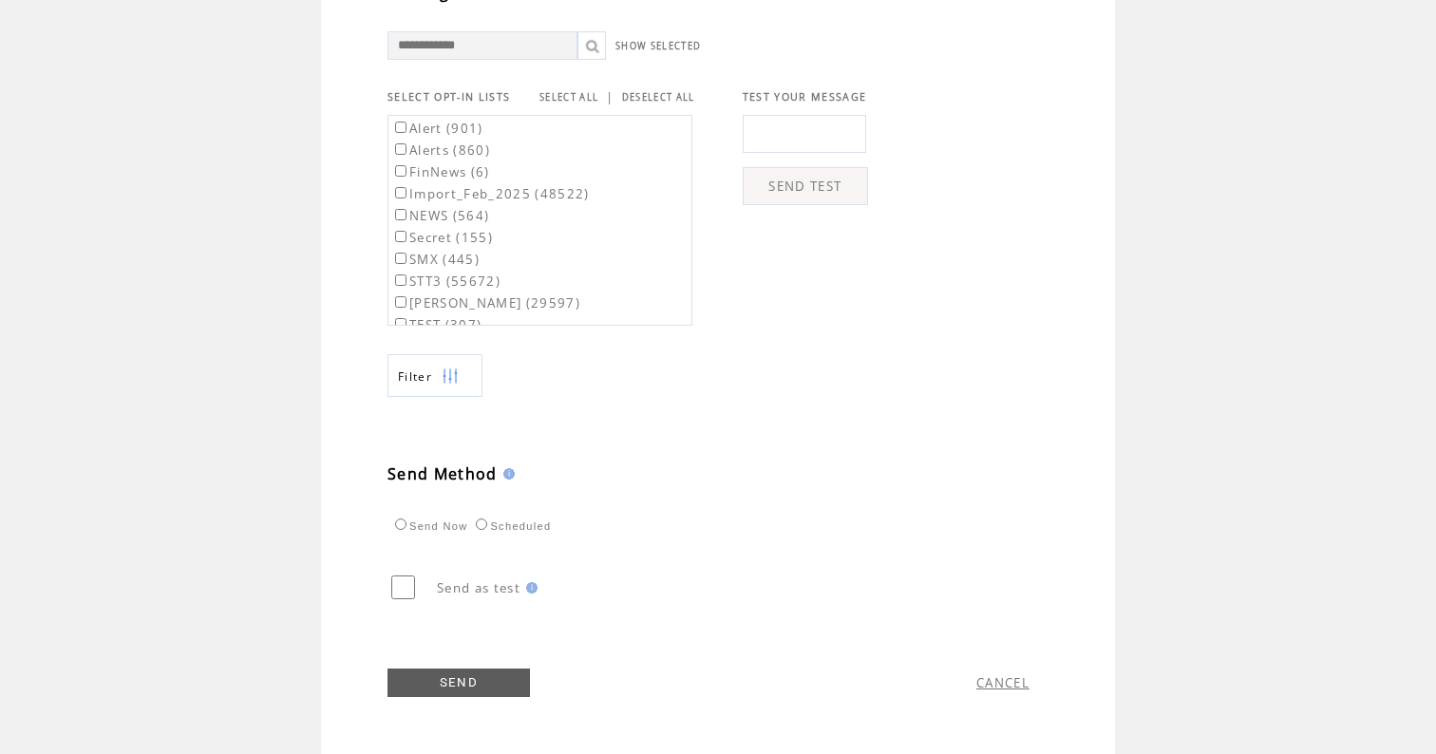
click at [450, 691] on link "SEND" at bounding box center [459, 683] width 142 height 28
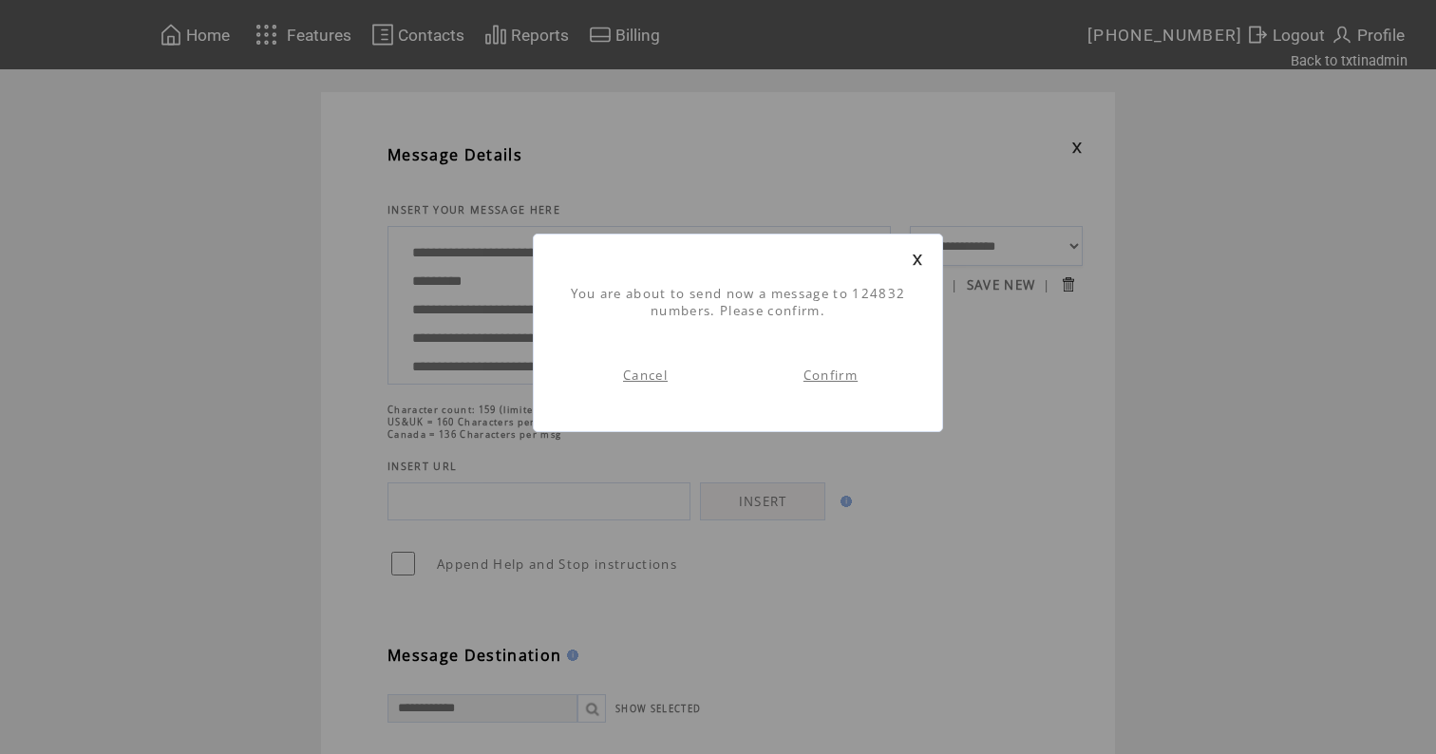
scroll to position [1, 0]
click at [818, 381] on link "Confirm" at bounding box center [831, 375] width 54 height 17
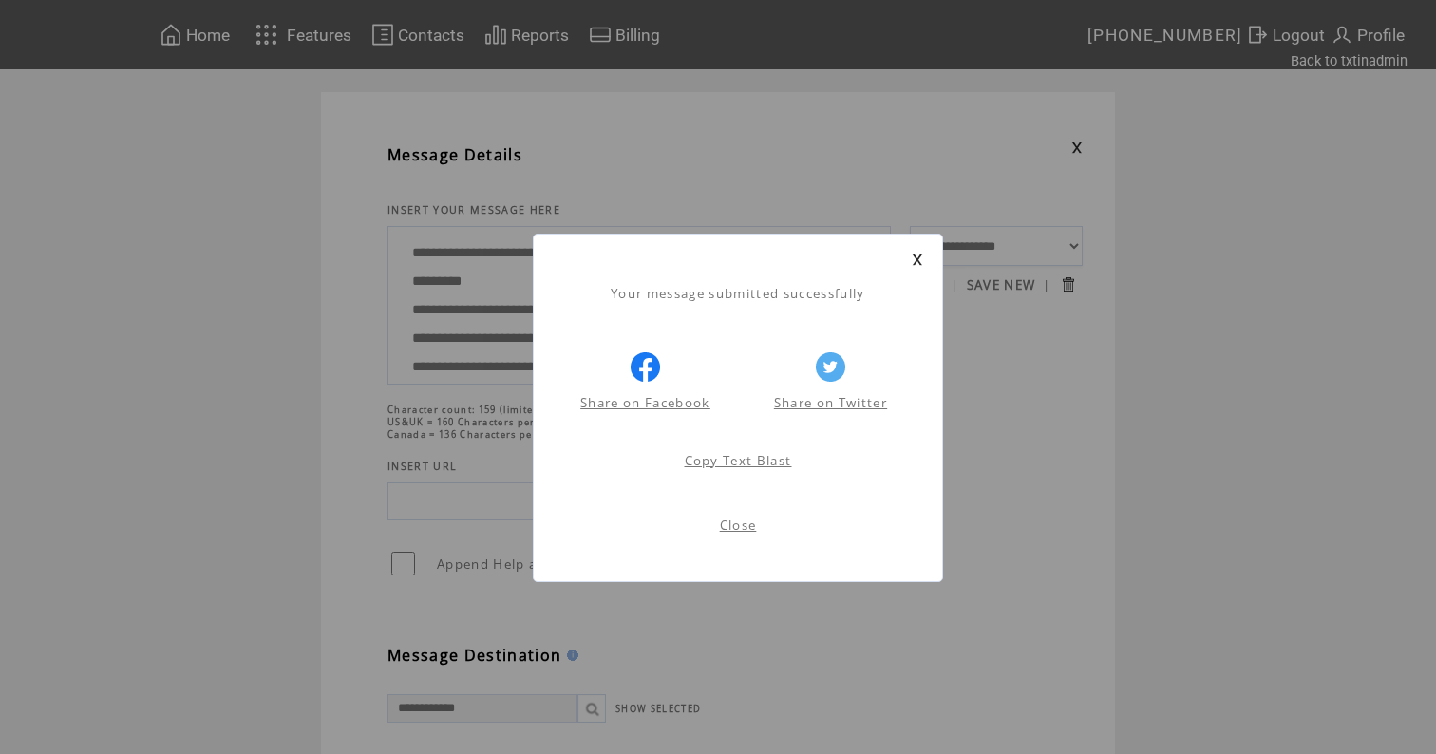
scroll to position [1, 0]
click at [916, 262] on link at bounding box center [917, 260] width 11 height 12
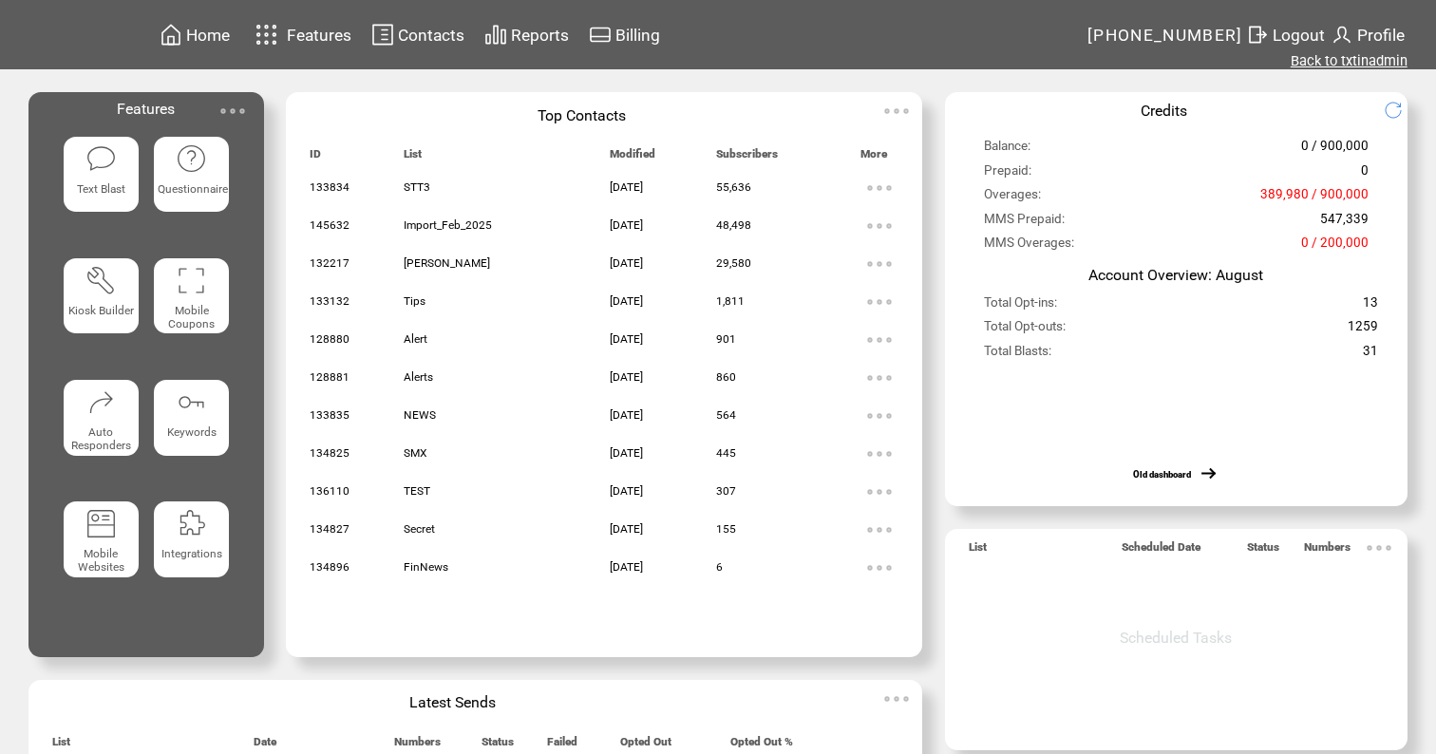
click at [1322, 64] on link "Back to txtinadmin" at bounding box center [1349, 60] width 117 height 17
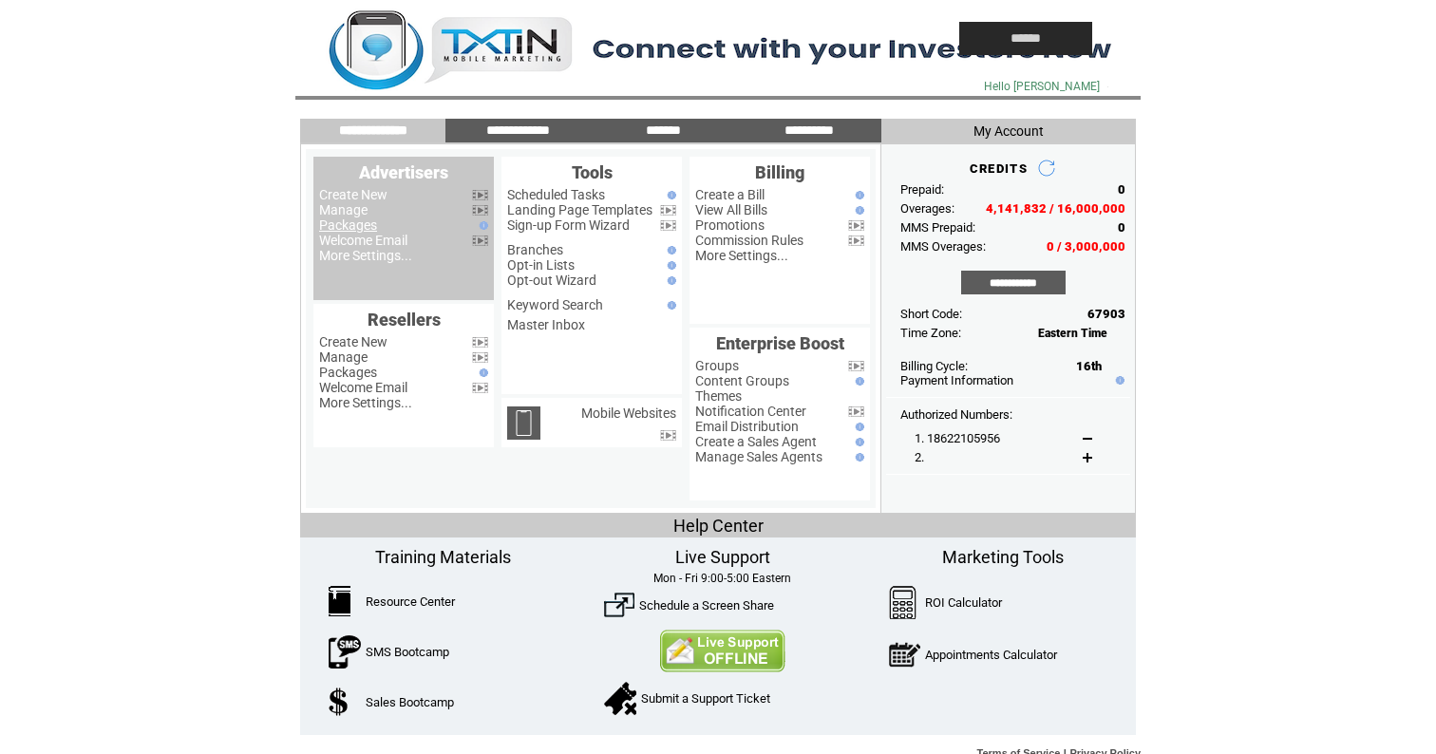
click at [340, 218] on link "Packages" at bounding box center [348, 225] width 58 height 15
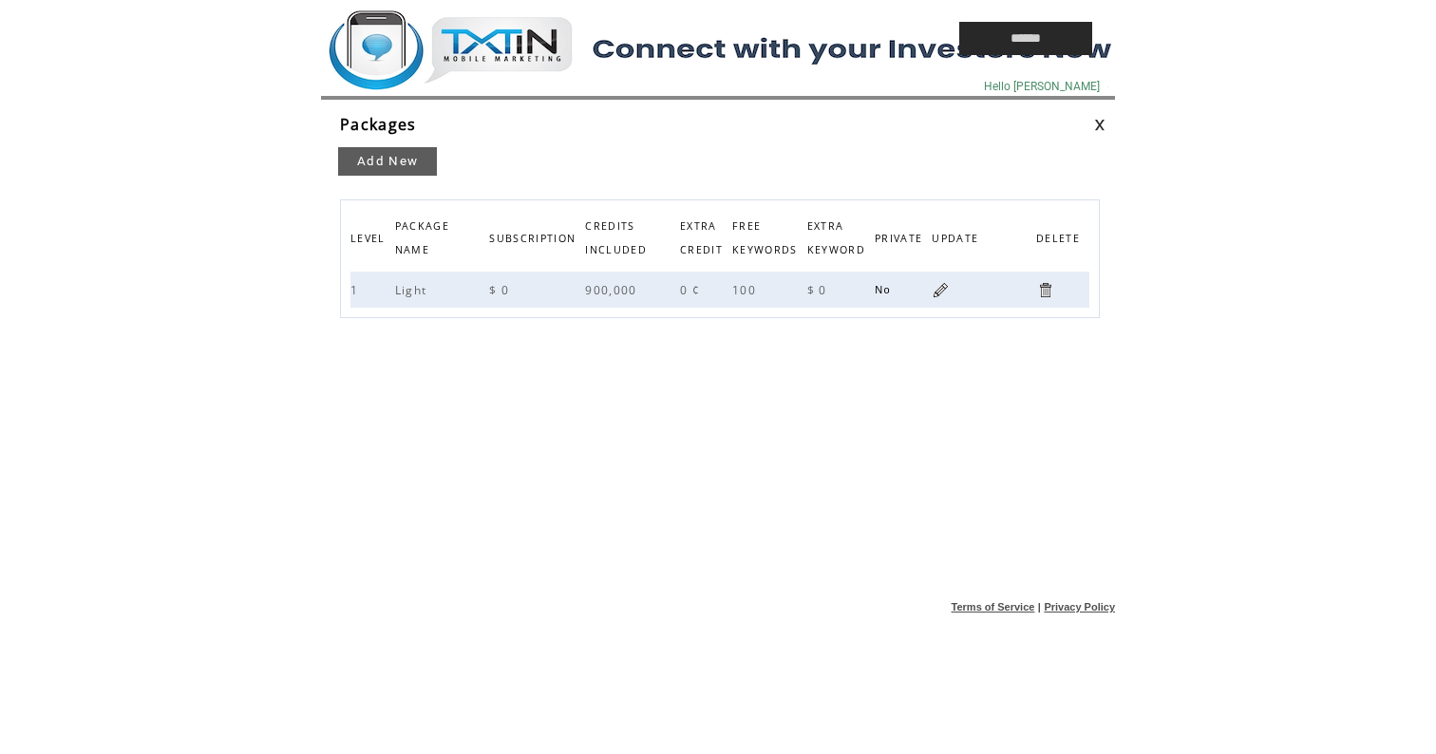
click at [417, 61] on td at bounding box center [596, 38] width 551 height 77
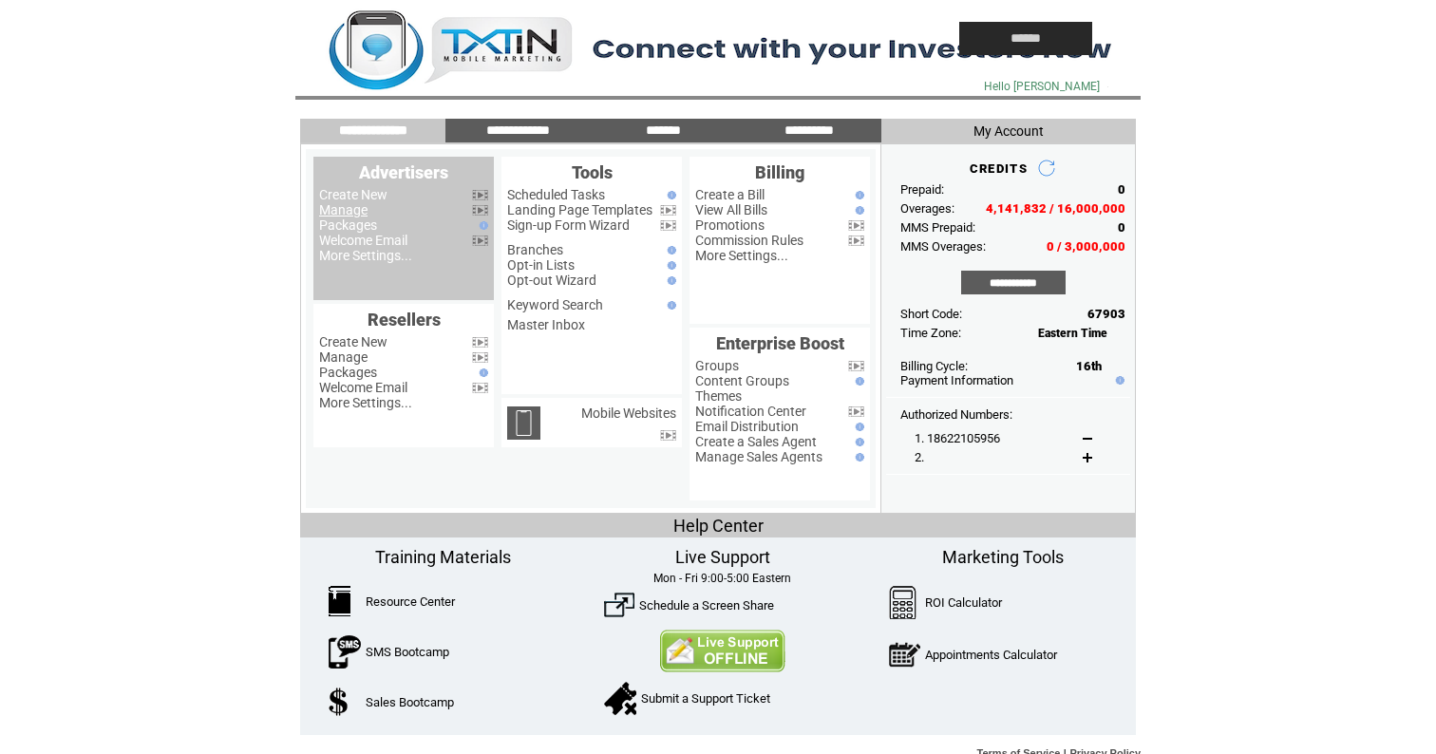
click at [344, 208] on link "Manage" at bounding box center [343, 209] width 48 height 15
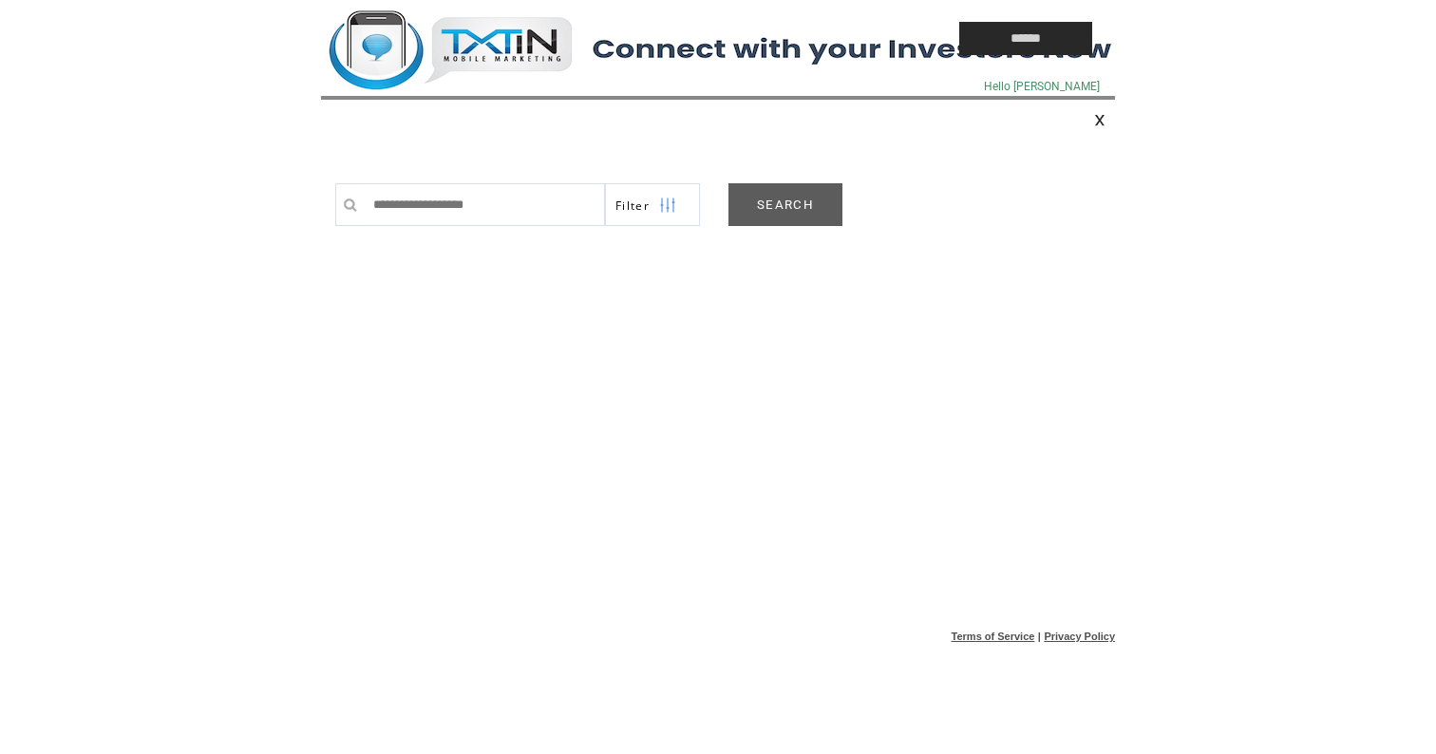
click at [807, 218] on link "SEARCH" at bounding box center [786, 204] width 114 height 43
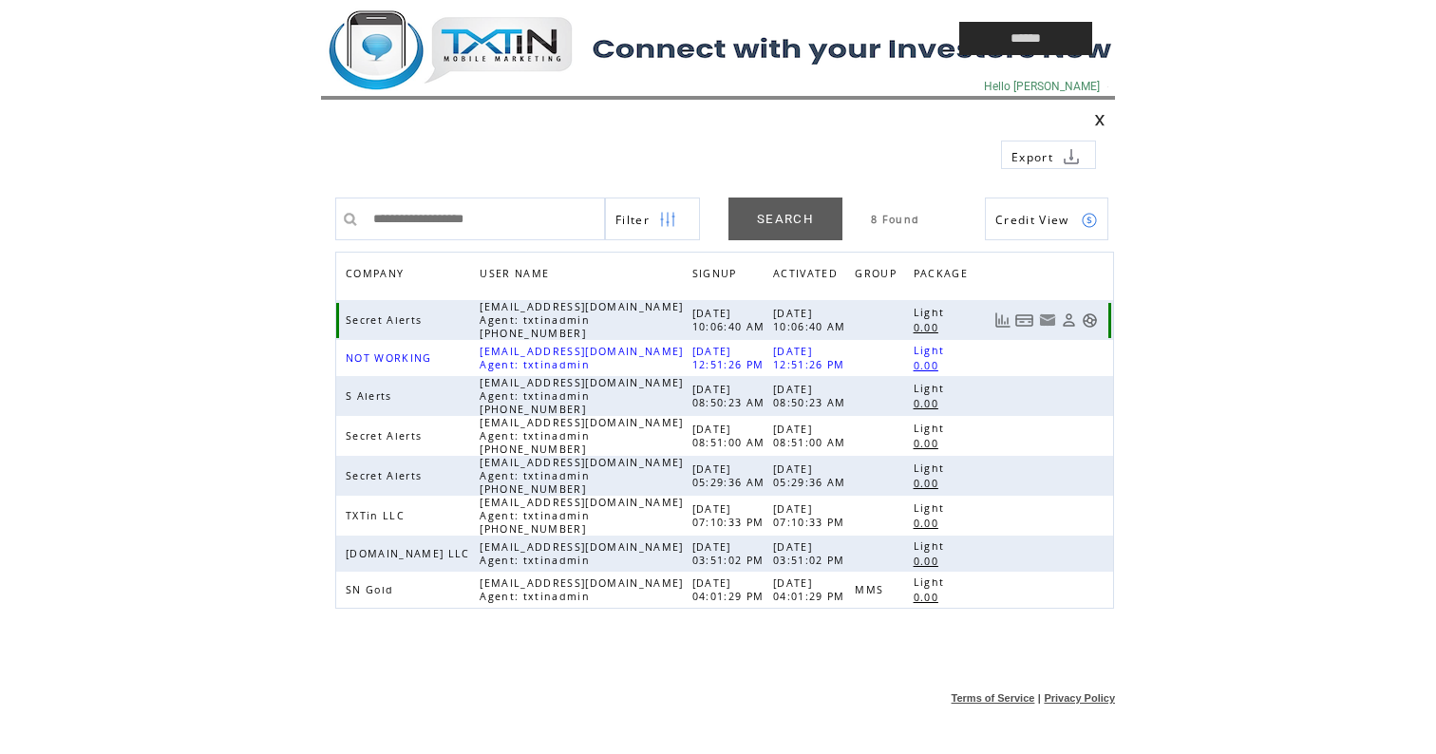
click at [1089, 322] on link at bounding box center [1090, 320] width 16 height 16
click at [0, 0] on td at bounding box center [0, 0] width 0 height 0
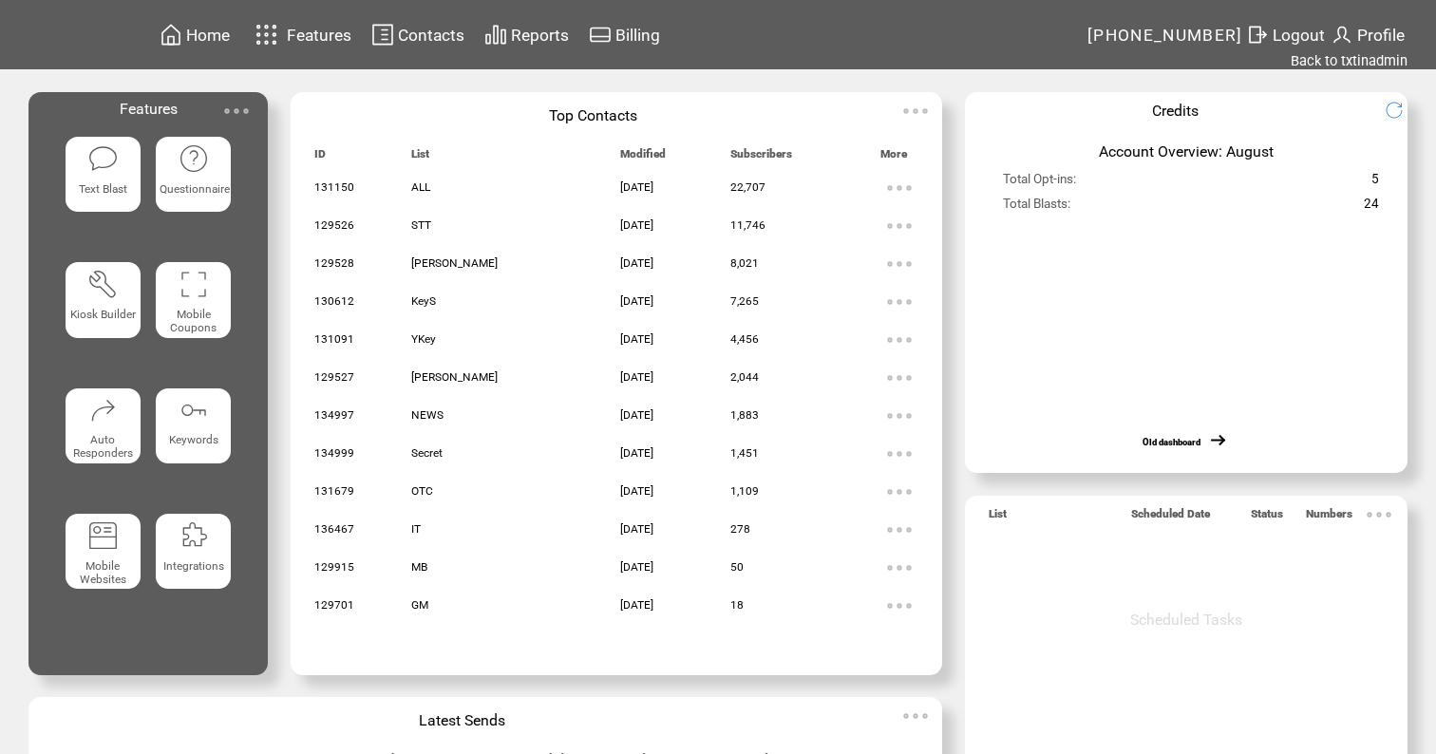
click at [90, 192] on span "Text Blast" at bounding box center [103, 188] width 48 height 13
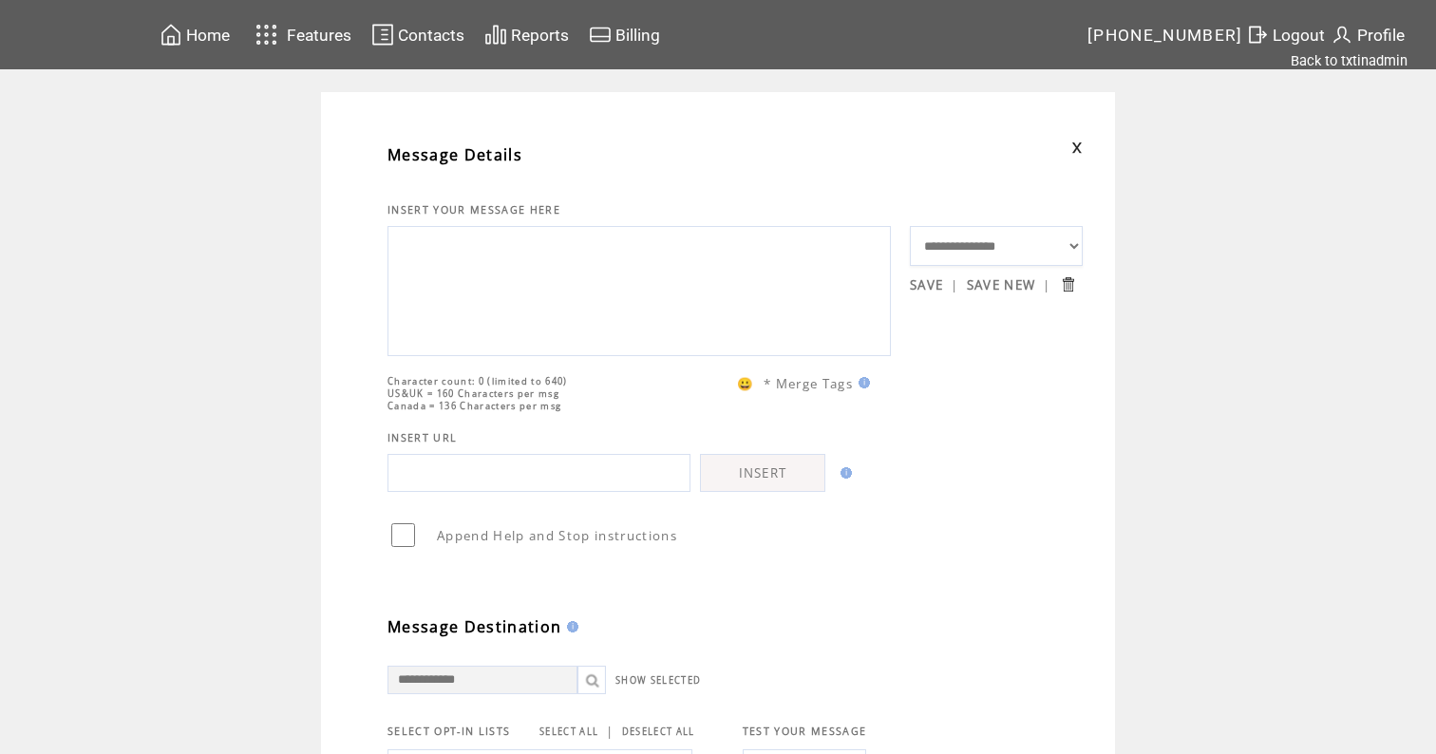
click at [469, 297] on textarea at bounding box center [639, 289] width 483 height 114
paste textarea "**********"
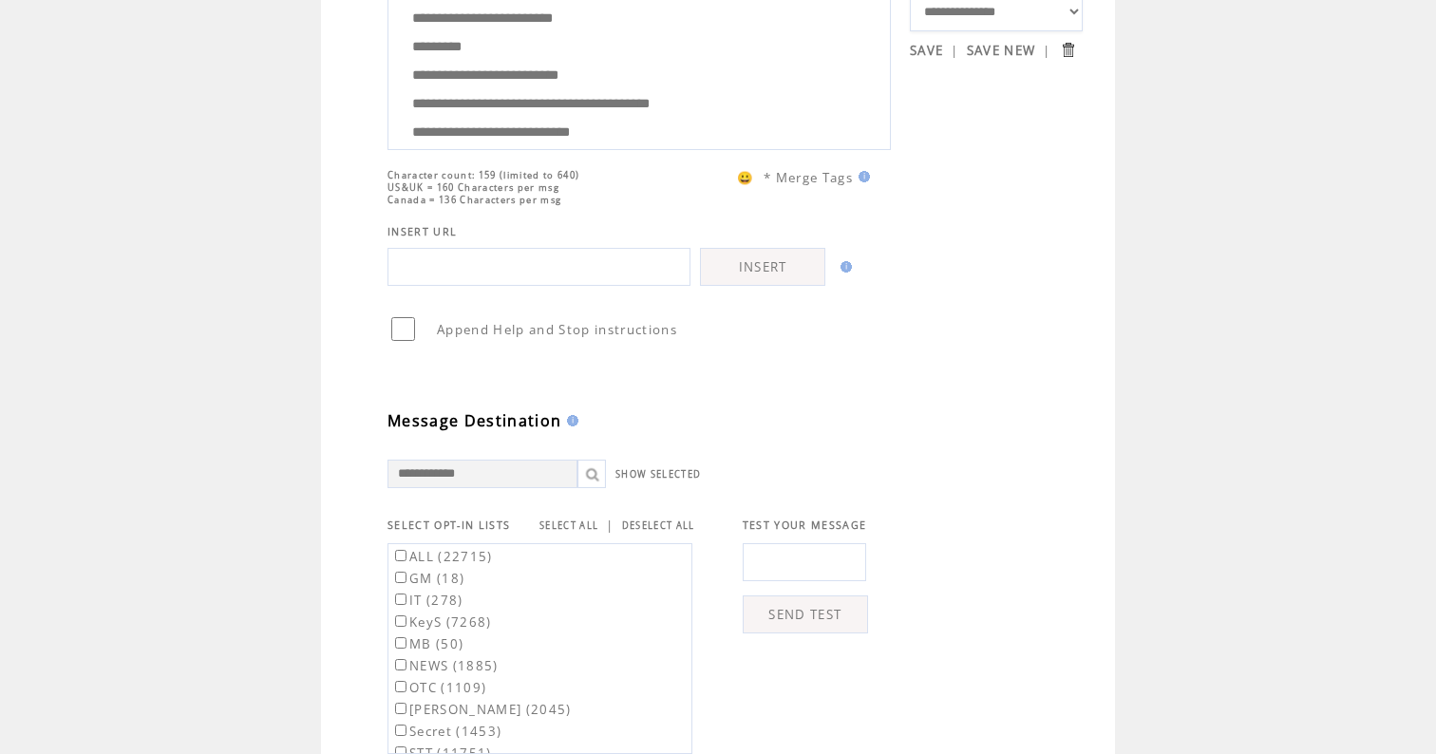
scroll to position [335, 0]
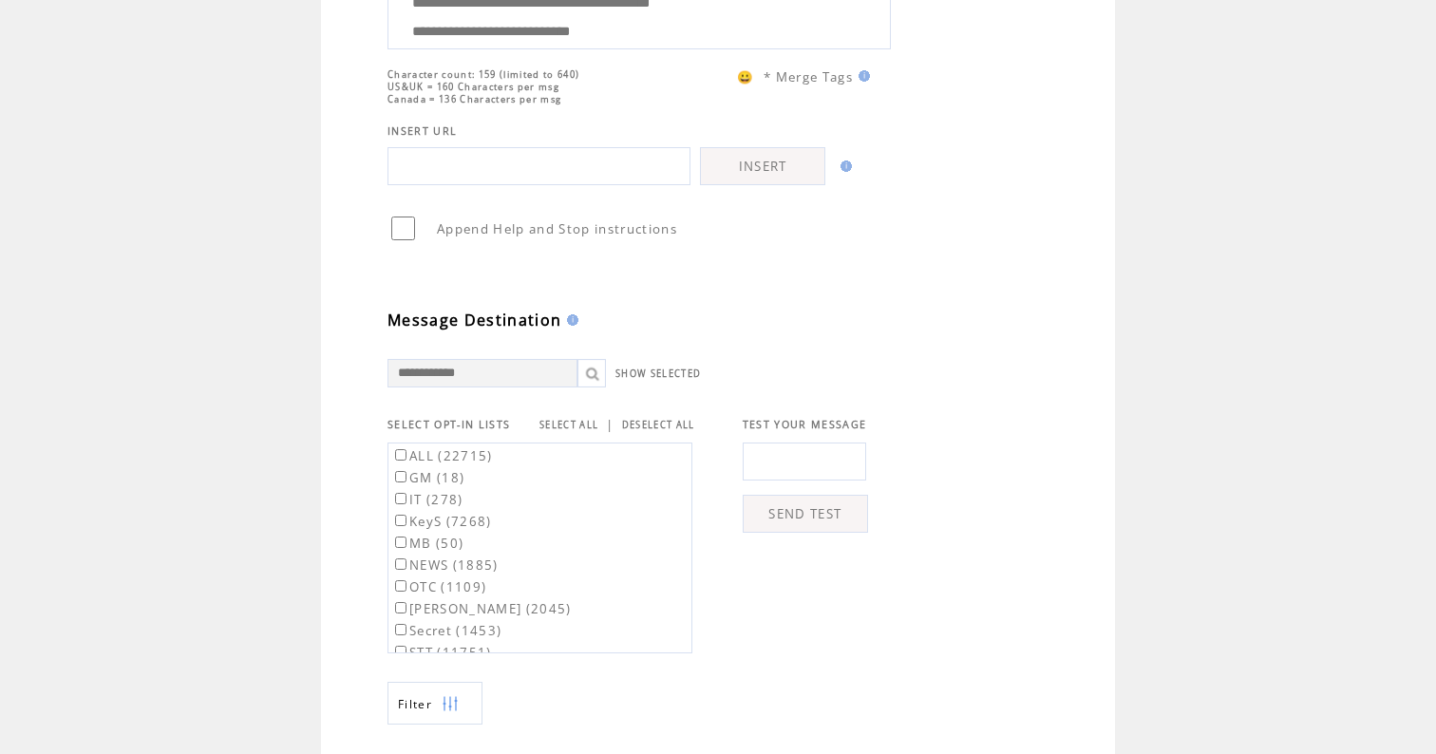
type textarea "**********"
click at [573, 428] on link "SELECT ALL" at bounding box center [569, 425] width 59 height 12
click at [449, 464] on label "ALL (22715)" at bounding box center [442, 455] width 102 height 17
click at [440, 486] on label "GM (18)" at bounding box center [427, 477] width 73 height 17
click at [306, 520] on td "**********" at bounding box center [718, 419] width 1436 height 1325
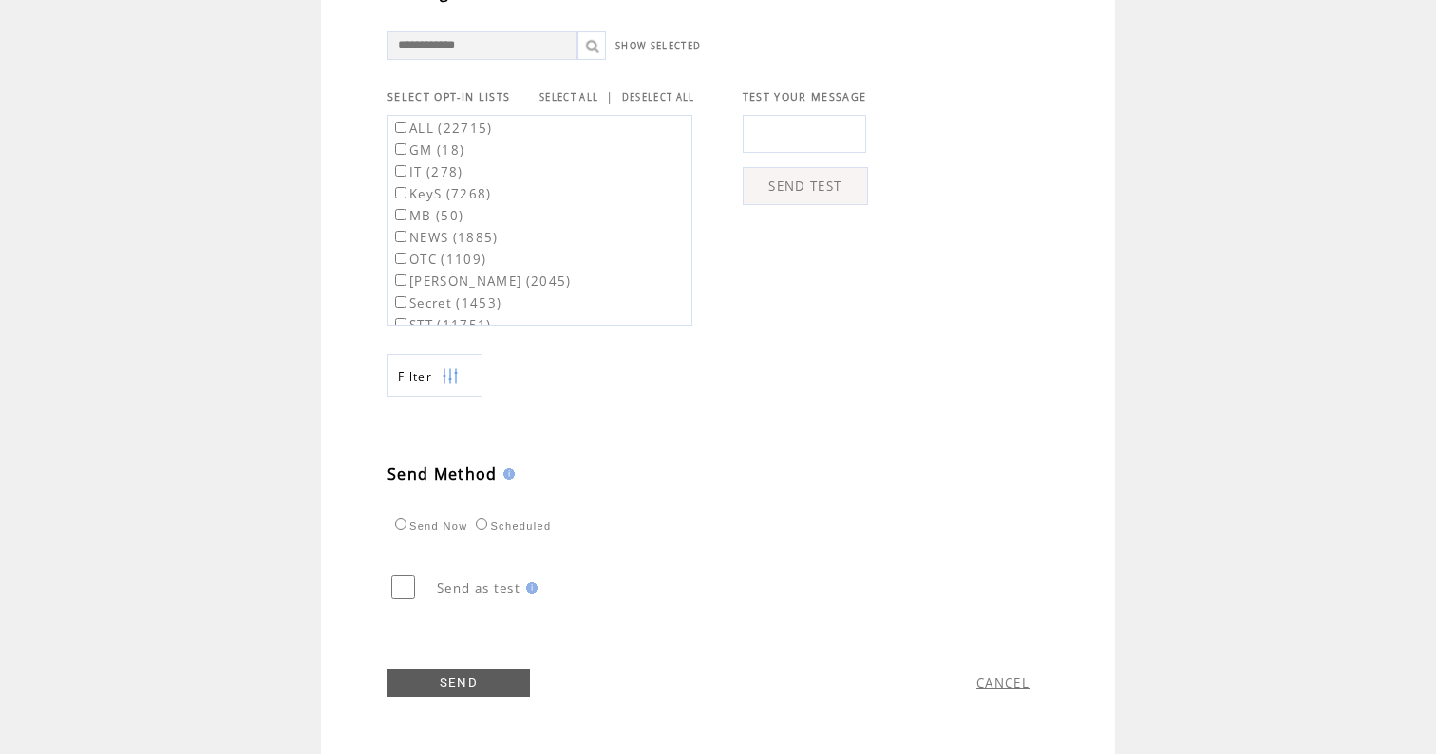
scroll to position [673, 0]
click at [443, 678] on link "SEND" at bounding box center [459, 683] width 142 height 28
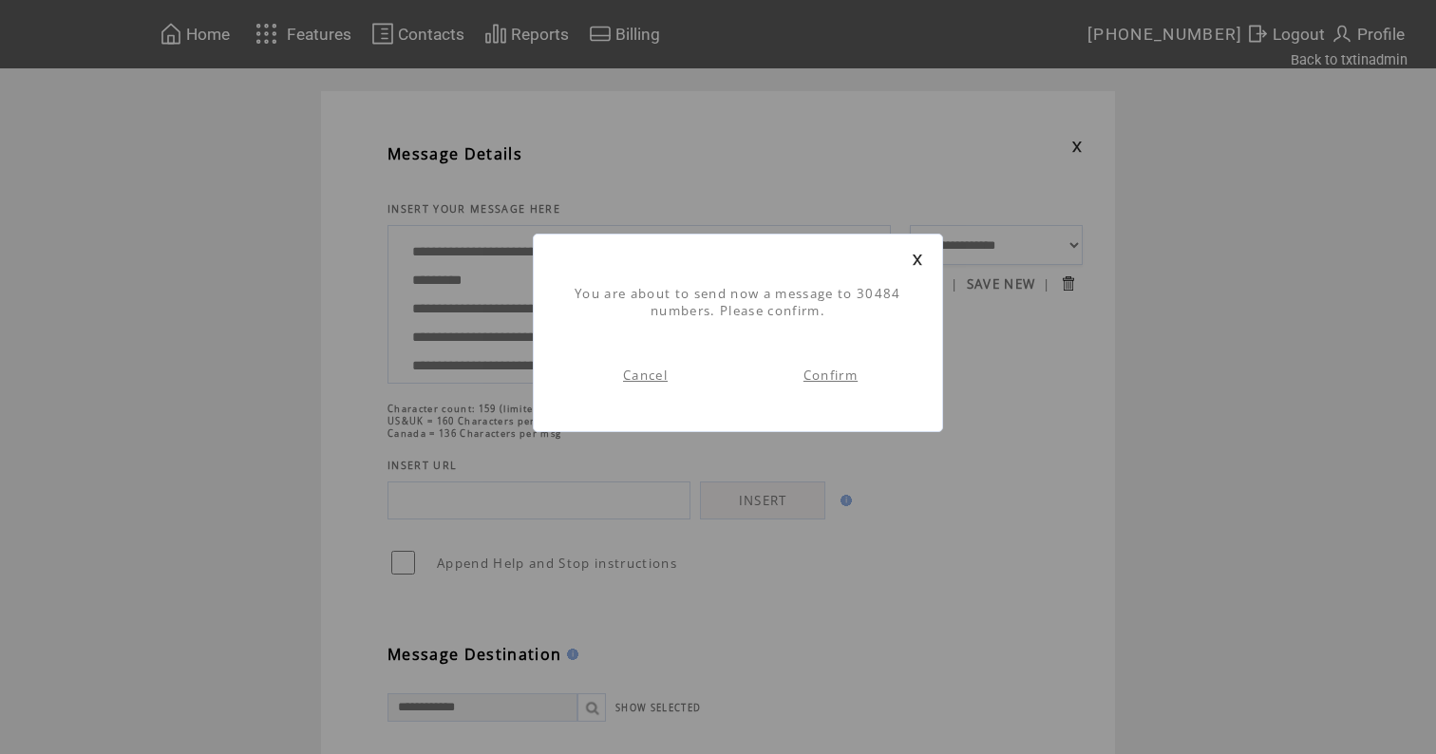
scroll to position [1, 0]
click at [808, 384] on td "Confirm" at bounding box center [830, 375] width 185 height 74
click at [836, 374] on link "Confirm" at bounding box center [831, 375] width 54 height 17
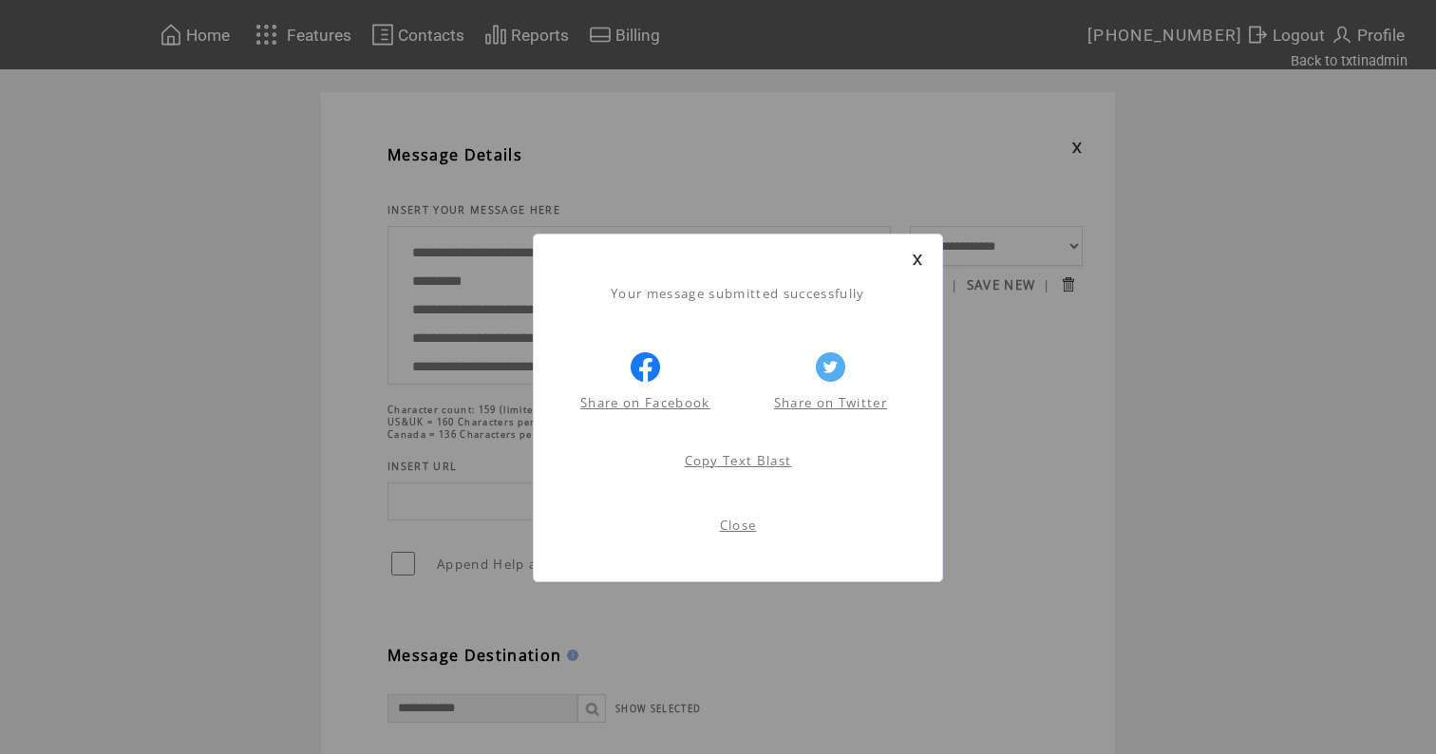
scroll to position [1, 0]
click at [916, 259] on link at bounding box center [917, 260] width 11 height 12
